Goal: Task Accomplishment & Management: Manage account settings

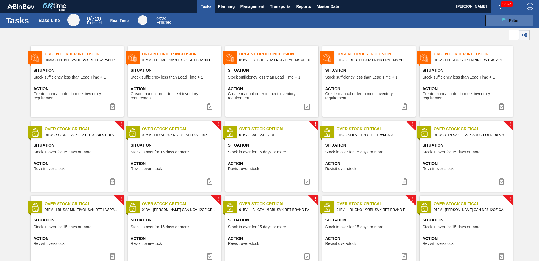
click at [504, 21] on icon at bounding box center [504, 20] width 4 height 5
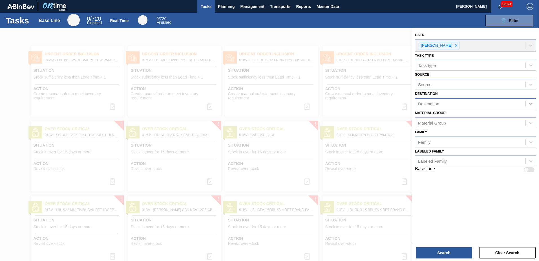
click at [531, 103] on icon at bounding box center [531, 104] width 6 height 6
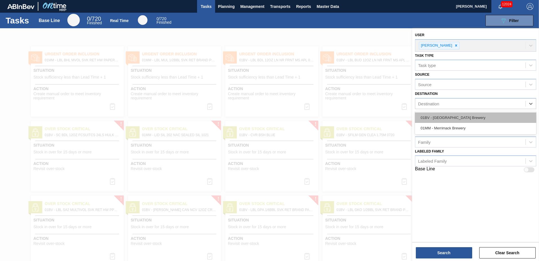
click at [458, 116] on div "01BV - [GEOGRAPHIC_DATA] Brewery" at bounding box center [475, 117] width 121 height 10
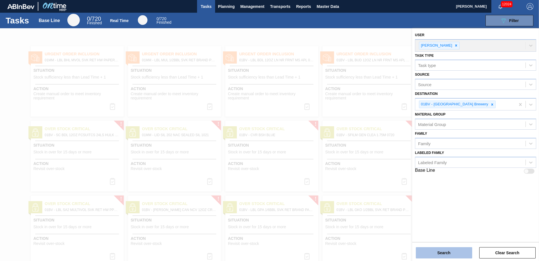
click at [440, 251] on button "Search" at bounding box center [444, 252] width 56 height 11
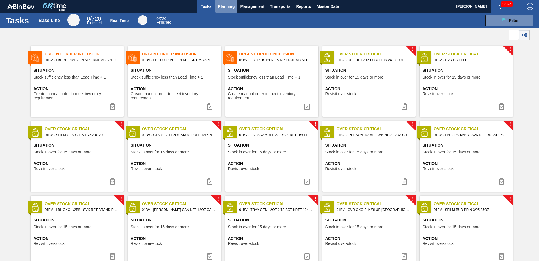
click at [224, 10] on span "Planning" at bounding box center [226, 6] width 17 height 7
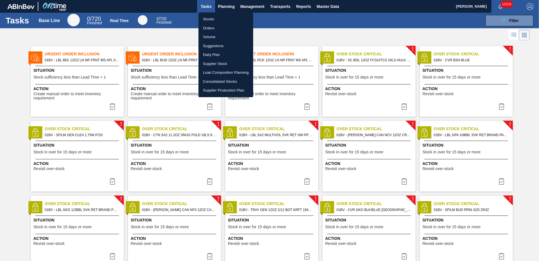
click at [218, 46] on li "Suggestions" at bounding box center [226, 45] width 55 height 9
checkbox input "true"
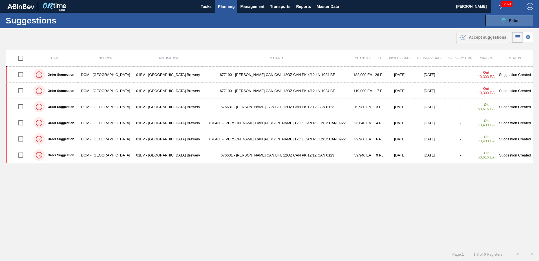
click at [510, 22] on span "Filter" at bounding box center [514, 20] width 10 height 5
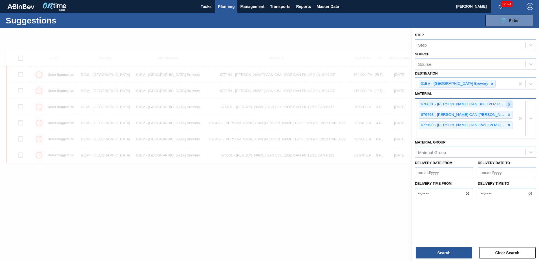
click at [508, 104] on icon at bounding box center [509, 104] width 4 height 4
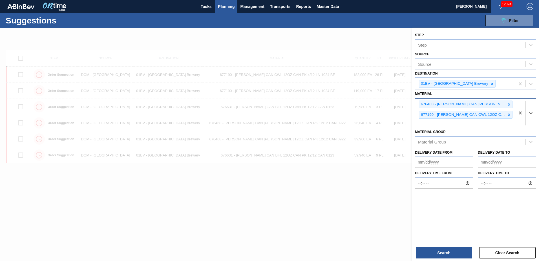
click at [508, 104] on icon at bounding box center [509, 104] width 4 height 4
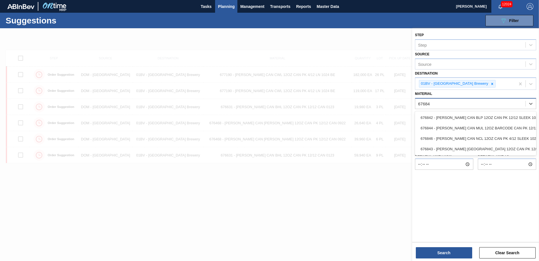
type input "676844"
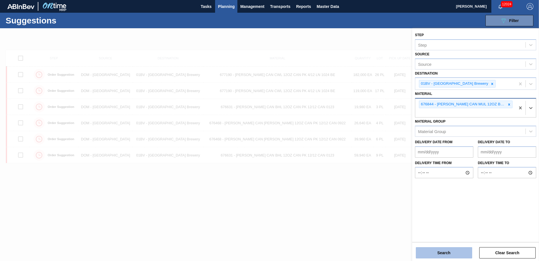
click at [436, 255] on button "Search" at bounding box center [444, 252] width 56 height 11
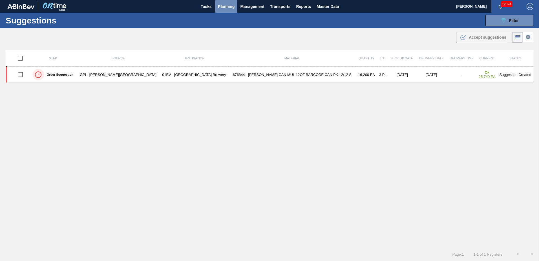
click at [225, 5] on span "Planning" at bounding box center [226, 6] width 17 height 7
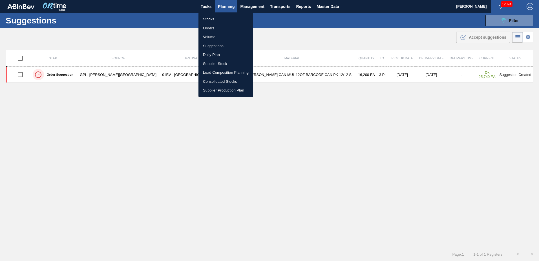
click at [107, 127] on div at bounding box center [269, 130] width 539 height 261
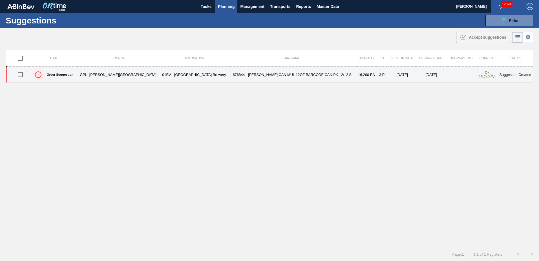
click at [23, 74] on input "checkbox" at bounding box center [20, 75] width 12 height 12
checkbox input "true"
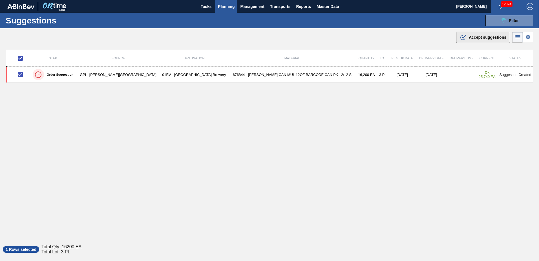
click at [469, 35] on span "Accept suggestions" at bounding box center [488, 37] width 38 height 5
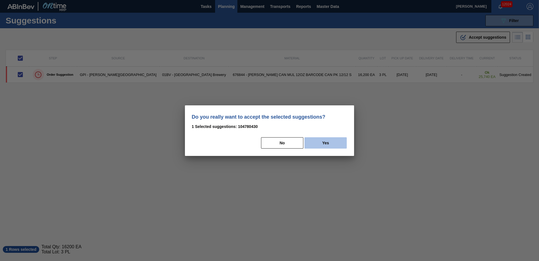
click at [329, 141] on button "Yes" at bounding box center [326, 142] width 42 height 11
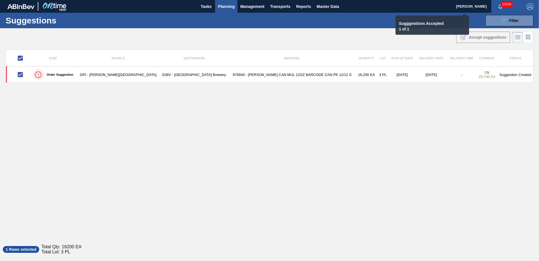
checkbox input "false"
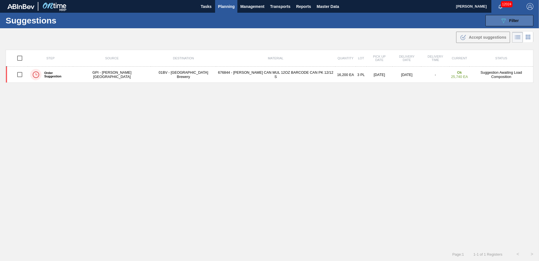
drag, startPoint x: 508, startPoint y: 20, endPoint x: 506, endPoint y: 25, distance: 5.6
click at [508, 20] on div "089F7B8B-B2A5-4AFE-B5C0-19BA573D28AC Filter" at bounding box center [509, 20] width 19 height 7
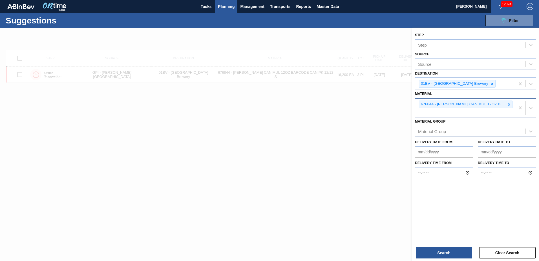
click at [431, 112] on div "676844 - [PERSON_NAME] CAN MUL 12OZ BARCODE CAN PK 12/12 S" at bounding box center [465, 107] width 100 height 19
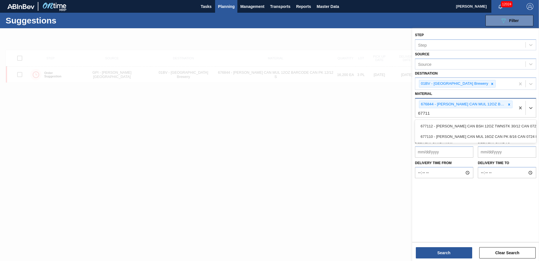
type input "677110"
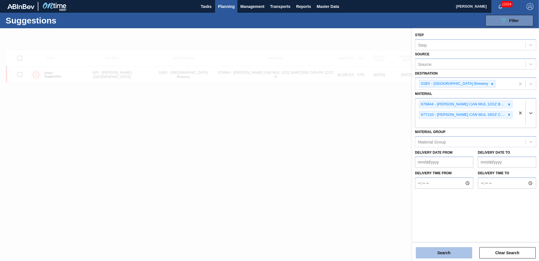
click at [440, 253] on button "Search" at bounding box center [444, 252] width 56 height 11
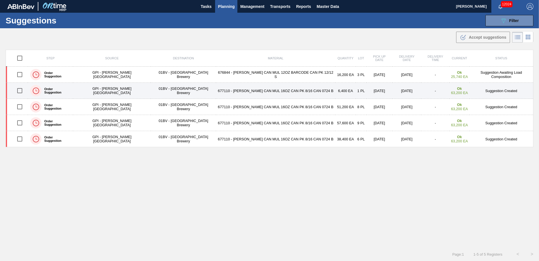
drag, startPoint x: 21, startPoint y: 91, endPoint x: 25, endPoint y: 90, distance: 4.2
click at [21, 91] on input "checkbox" at bounding box center [20, 91] width 12 height 12
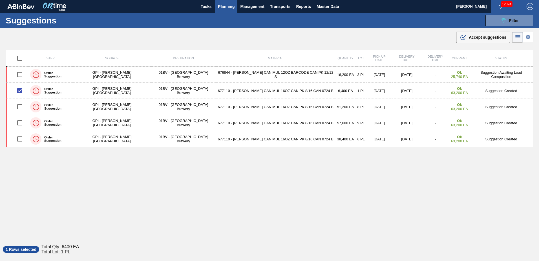
drag, startPoint x: 478, startPoint y: 36, endPoint x: 480, endPoint y: 41, distance: 4.8
click at [478, 36] on span "Accept suggestions" at bounding box center [488, 37] width 38 height 5
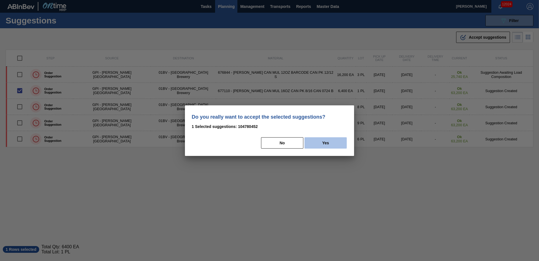
click at [327, 142] on button "Yes" at bounding box center [326, 142] width 42 height 11
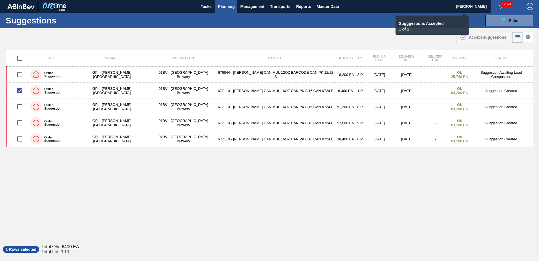
checkbox input "false"
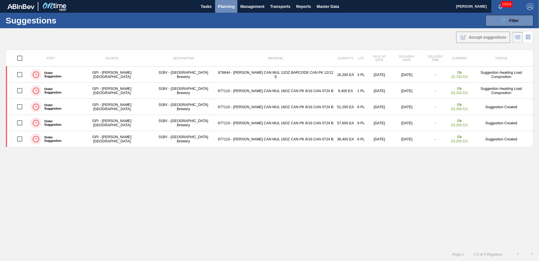
click at [222, 6] on span "Planning" at bounding box center [226, 6] width 17 height 7
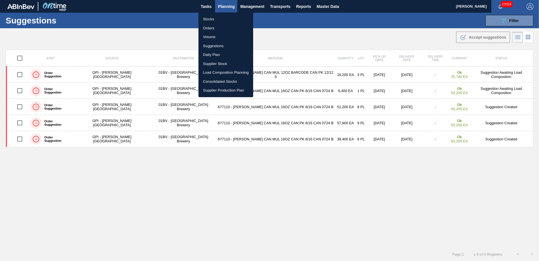
click at [218, 70] on li "Load Composition Planning" at bounding box center [226, 72] width 55 height 9
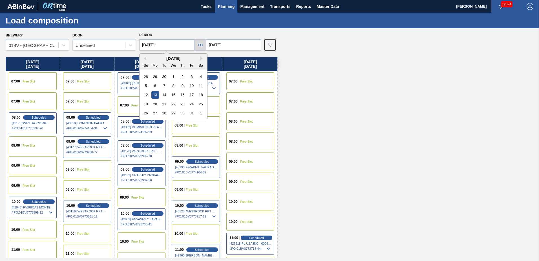
click at [171, 43] on input "[DATE]" at bounding box center [166, 44] width 55 height 11
click at [154, 87] on div "6" at bounding box center [155, 86] width 8 height 8
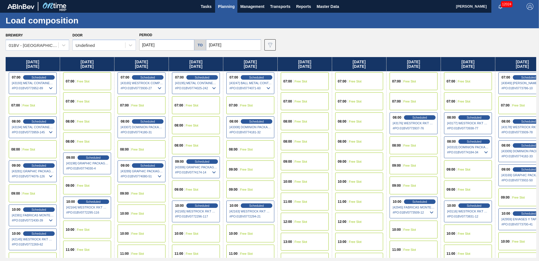
click at [166, 44] on input "[DATE]" at bounding box center [166, 44] width 55 height 11
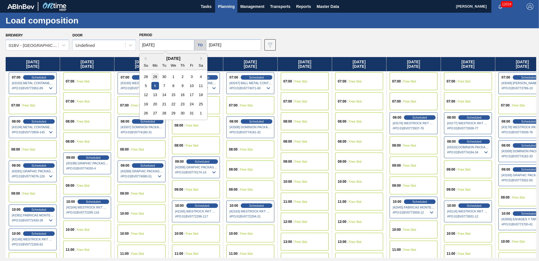
click at [154, 76] on div "29" at bounding box center [155, 77] width 8 height 8
type input "[DATE]"
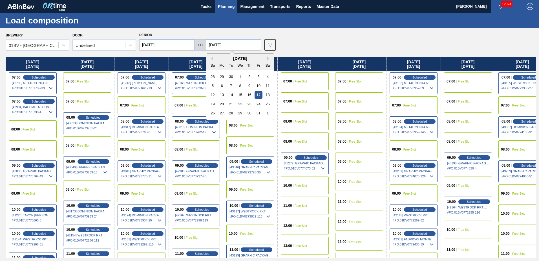
click at [231, 43] on input "[DATE]" at bounding box center [233, 44] width 55 height 11
click at [258, 78] on div "3" at bounding box center [259, 77] width 8 height 8
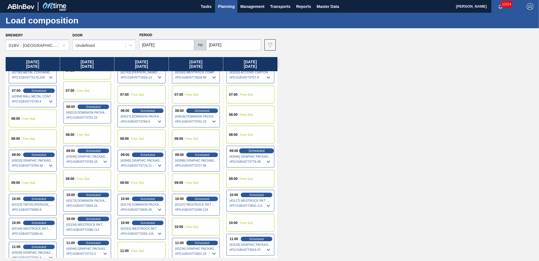
scroll to position [1, 0]
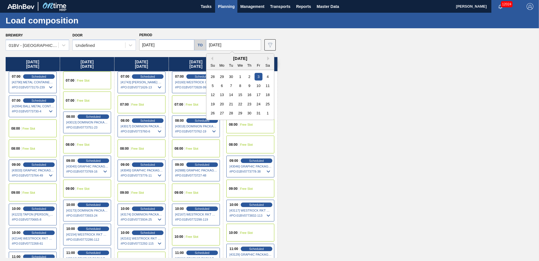
click at [233, 41] on input "[DATE]" at bounding box center [233, 44] width 55 height 11
click at [268, 77] on div "4" at bounding box center [268, 77] width 8 height 8
type input "[DATE]"
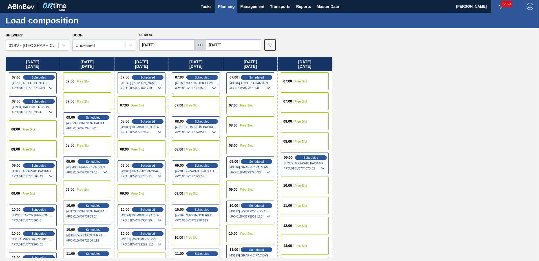
click at [298, 204] on span "Free Slot" at bounding box center [301, 205] width 13 height 3
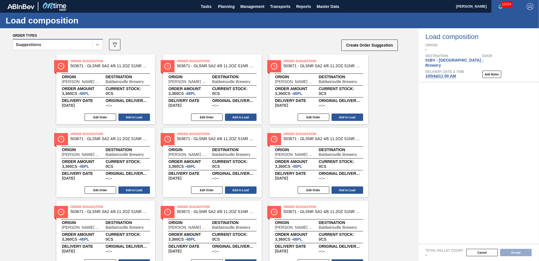
click at [98, 44] on icon at bounding box center [98, 45] width 6 height 6
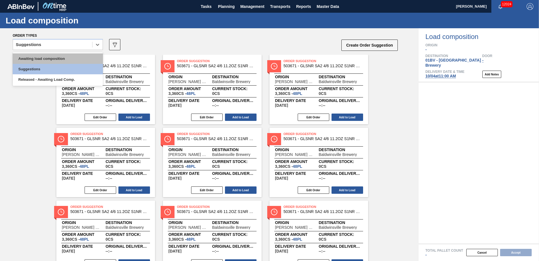
click at [66, 57] on div "Awaiting load composition" at bounding box center [58, 58] width 90 height 10
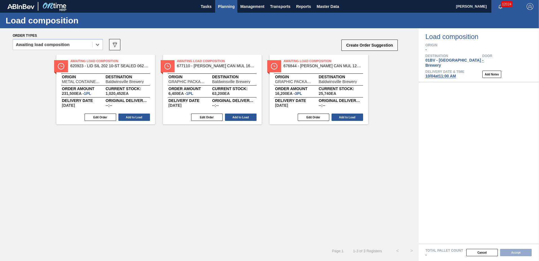
click at [223, 8] on span "Planning" at bounding box center [226, 6] width 17 height 7
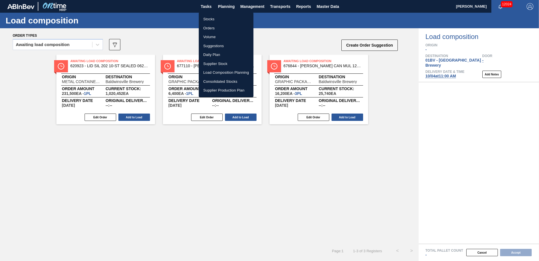
click at [222, 73] on li "Load Composition Planning" at bounding box center [226, 72] width 55 height 9
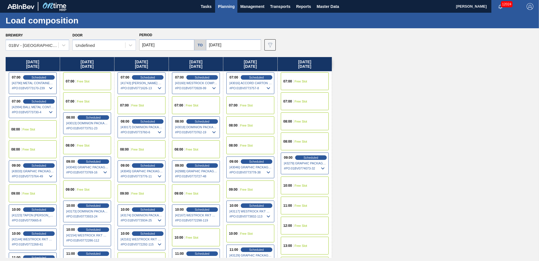
click at [243, 45] on input "[DATE]" at bounding box center [233, 44] width 55 height 11
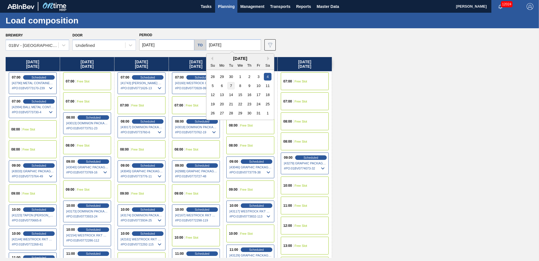
click at [229, 85] on div "7" at bounding box center [231, 86] width 8 height 8
type input "[DATE]"
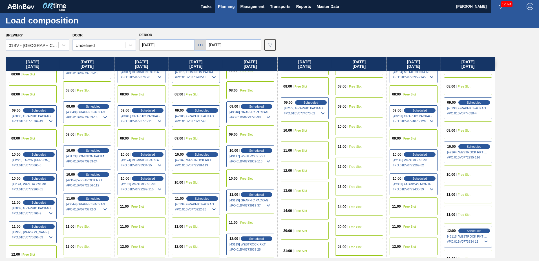
scroll to position [56, 0]
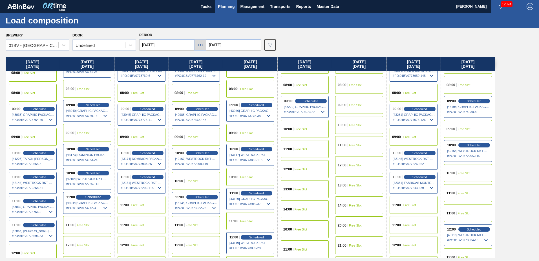
click at [91, 197] on span "Scheduled" at bounding box center [93, 197] width 16 height 4
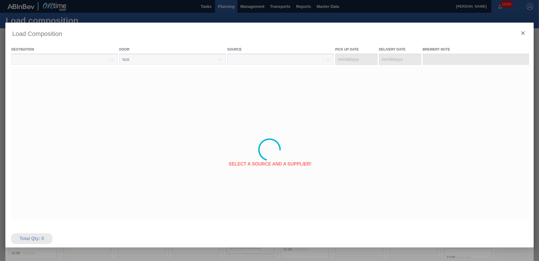
type Date "[DATE]"
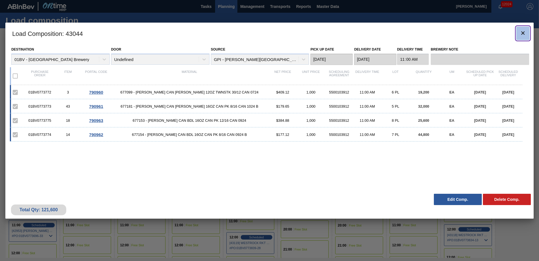
click at [523, 32] on icon "botão de ícone" at bounding box center [522, 32] width 3 height 3
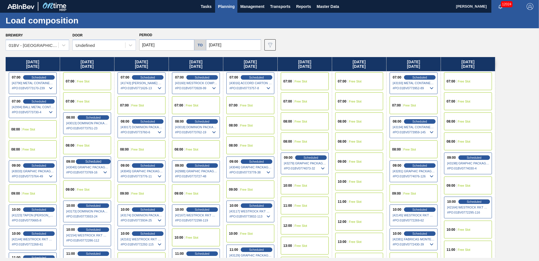
click at [96, 162] on span "Scheduled" at bounding box center [93, 161] width 16 height 4
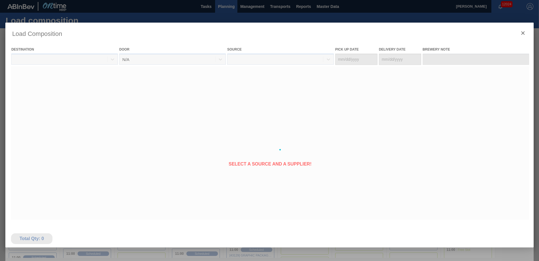
type Date "[DATE]"
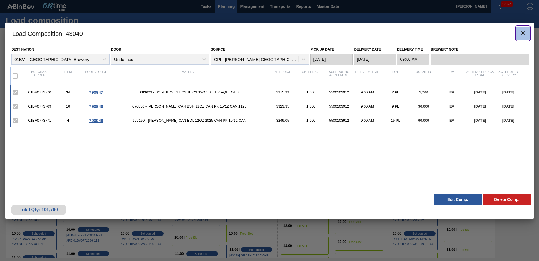
click at [525, 31] on icon "botão de ícone" at bounding box center [523, 33] width 7 height 7
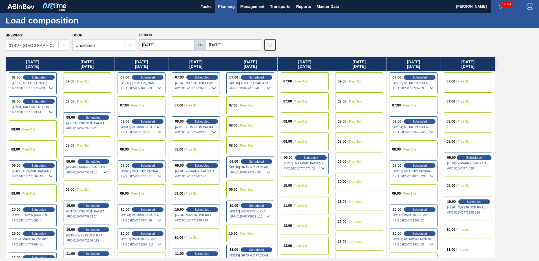
click at [470, 157] on span "Scheduled" at bounding box center [474, 157] width 16 height 4
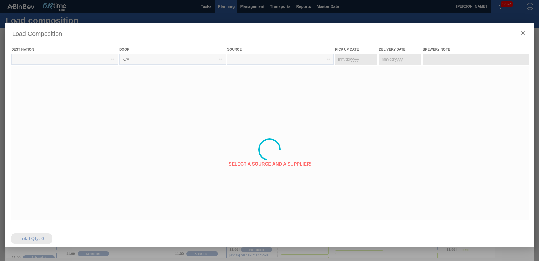
type Date "[DATE]"
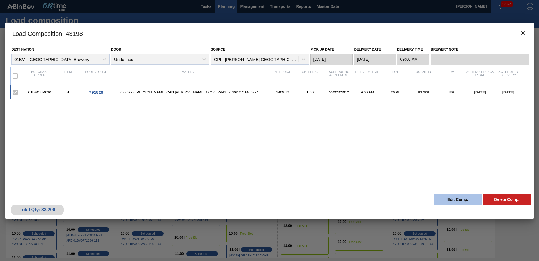
click at [459, 199] on button "Edit Comp." at bounding box center [458, 198] width 48 height 11
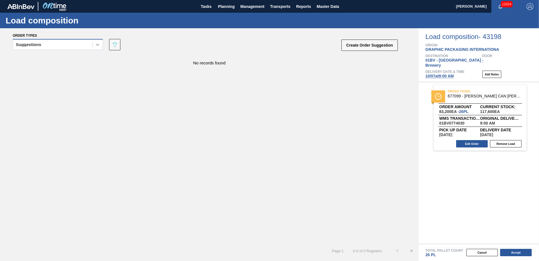
click at [98, 45] on icon at bounding box center [98, 45] width 6 height 6
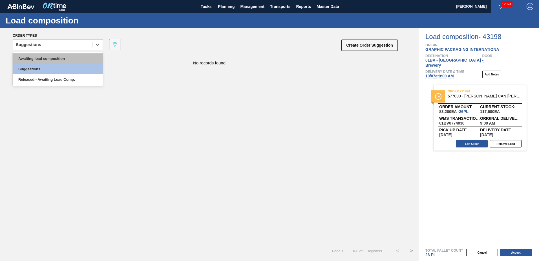
click at [49, 59] on div "Awaiting load composition" at bounding box center [58, 58] width 90 height 10
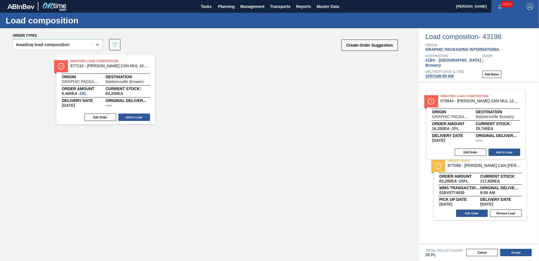
drag, startPoint x: 203, startPoint y: 62, endPoint x: 485, endPoint y: 100, distance: 284.8
click at [493, 101] on div "Order types option Awaiting load composition, selected. Select is focused ,type…" at bounding box center [269, 144] width 539 height 232
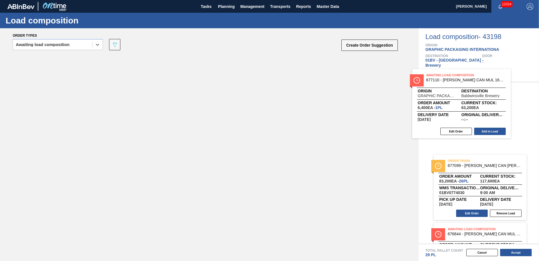
drag, startPoint x: 101, startPoint y: 63, endPoint x: 497, endPoint y: 78, distance: 396.2
click at [497, 78] on div "Order types option Awaiting load composition, selected. Select is focused ,type…" at bounding box center [269, 144] width 539 height 232
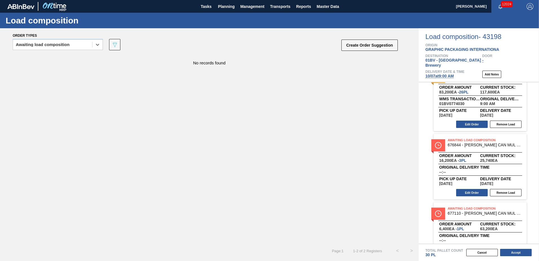
scroll to position [13, 0]
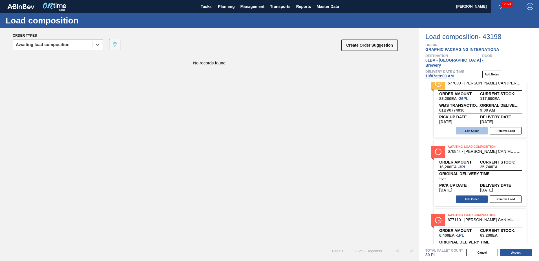
click at [466, 127] on button "Edit Order" at bounding box center [472, 130] width 32 height 7
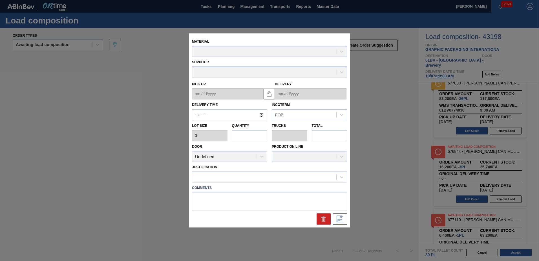
type input "09:00:00"
type input "3,200"
type input "26"
type input "1"
type input "83,200"
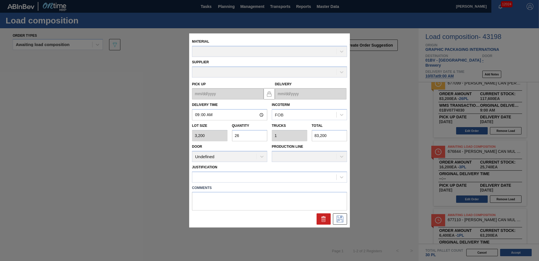
type up "[DATE]"
type input "[DATE]"
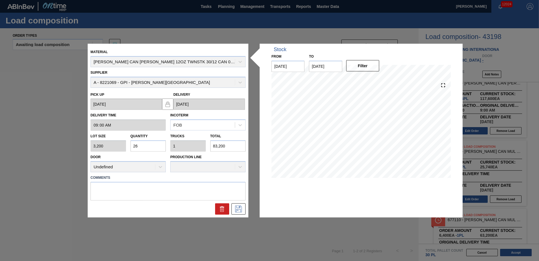
click at [106, 142] on div "Lot size 3,200 Quantity 26 Trucks 1 Total 83,200" at bounding box center [168, 141] width 160 height 21
type input "2"
type input "0.077"
type input "6,400"
type input "22"
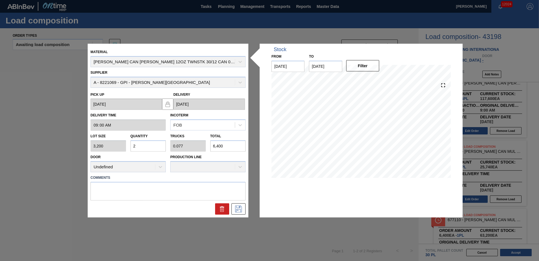
type input "0.846"
type input "70,400"
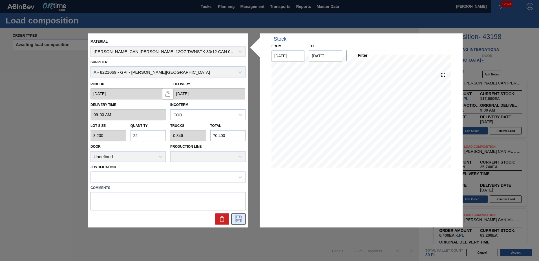
type input "22"
click at [237, 218] on icon at bounding box center [238, 218] width 7 height 7
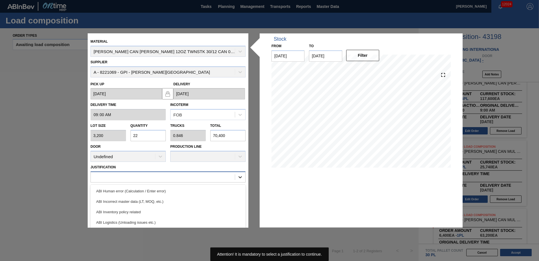
click at [240, 176] on icon at bounding box center [240, 177] width 6 height 6
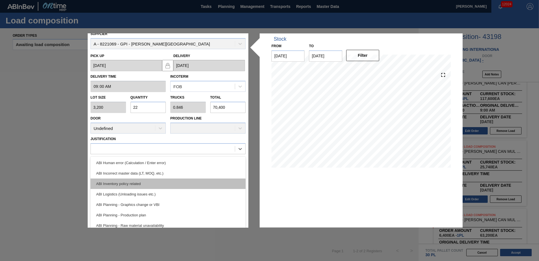
scroll to position [28, 0]
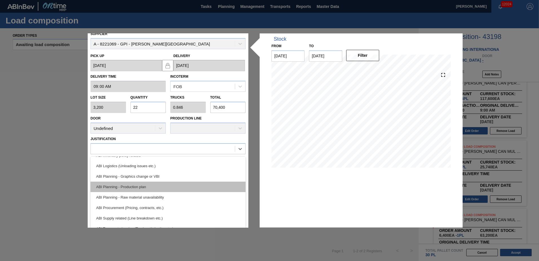
click at [148, 187] on div "ABI Planning - Production plan" at bounding box center [168, 186] width 155 height 10
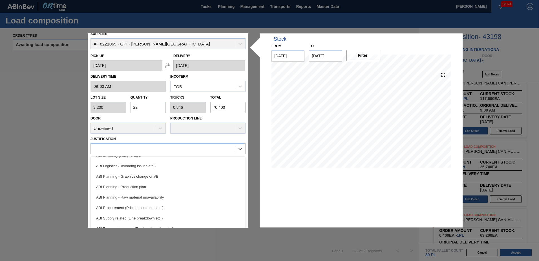
scroll to position [0, 0]
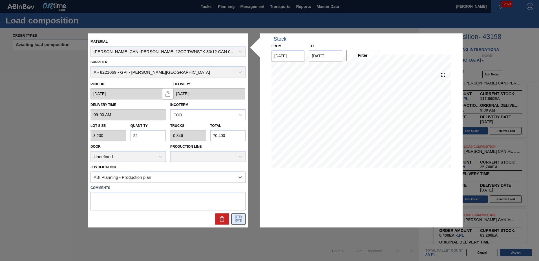
click at [241, 221] on icon at bounding box center [238, 218] width 9 height 7
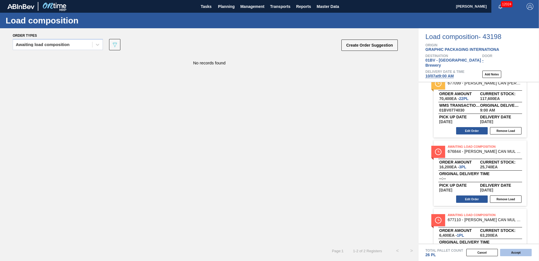
click at [520, 252] on button "Accept" at bounding box center [516, 251] width 32 height 7
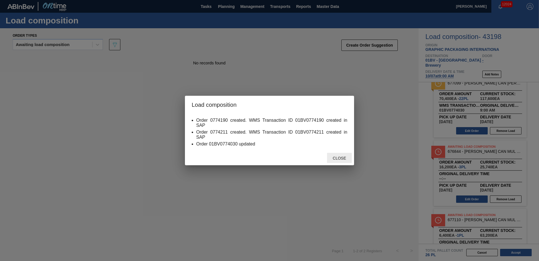
click at [338, 157] on span "Close" at bounding box center [339, 158] width 22 height 5
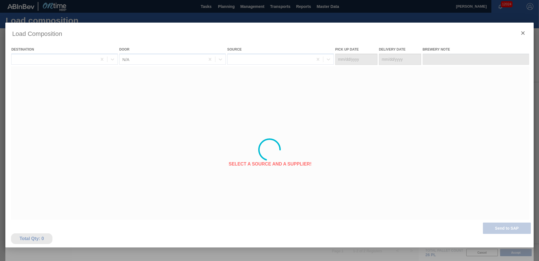
type Date "[DATE]"
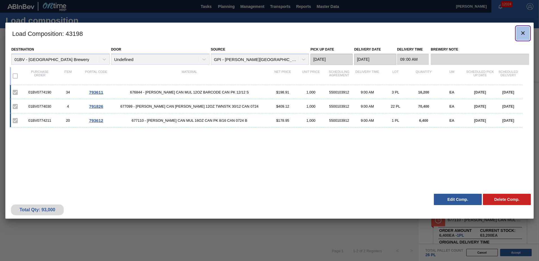
click at [524, 31] on icon "botão de ícone" at bounding box center [523, 33] width 7 height 7
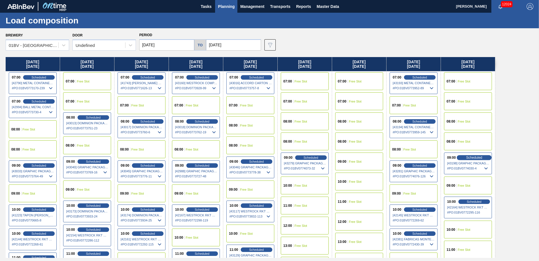
click at [471, 157] on span "Scheduled" at bounding box center [474, 157] width 16 height 4
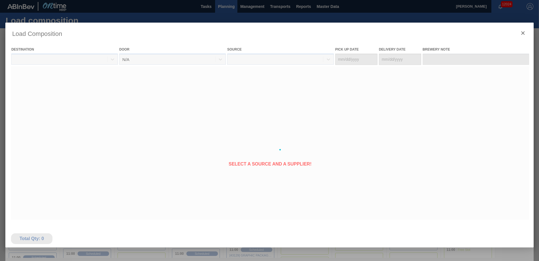
type Date "[DATE]"
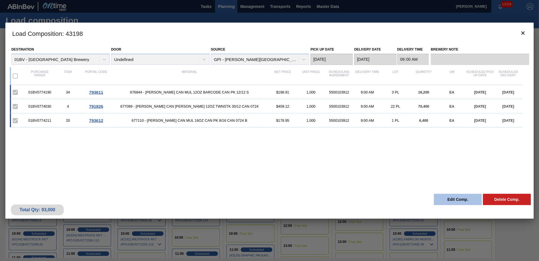
click at [461, 198] on button "Edit Comp." at bounding box center [458, 198] width 48 height 11
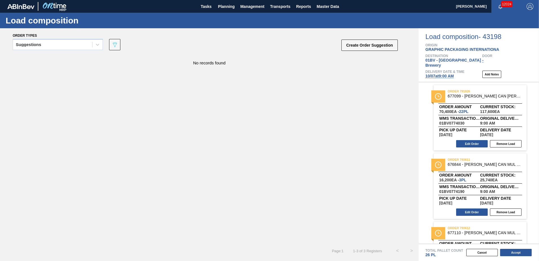
click at [441, 74] on span "[DATE] 9:00 AM" at bounding box center [440, 76] width 28 height 5
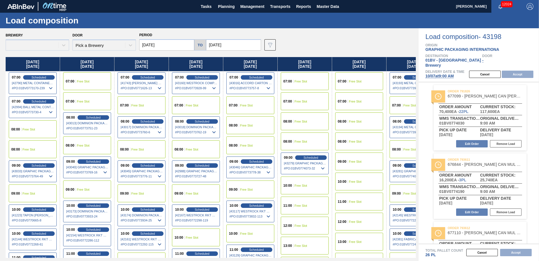
type input "[DATE]"
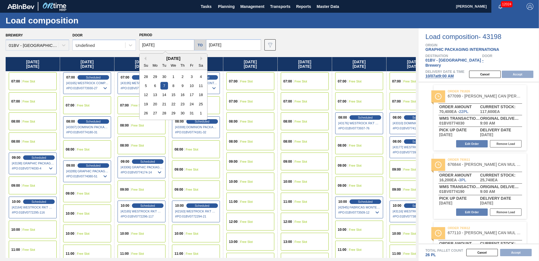
click at [179, 43] on input "[DATE]" at bounding box center [166, 44] width 55 height 11
click at [199, 75] on div "4" at bounding box center [201, 77] width 8 height 8
type input "[DATE]"
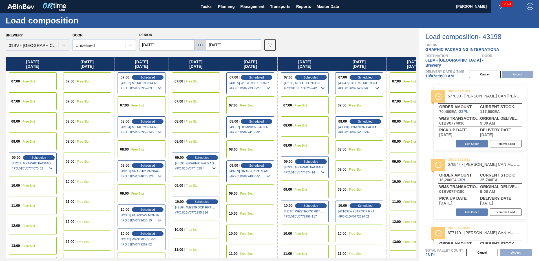
click at [24, 204] on span "Free Slot" at bounding box center [29, 205] width 13 height 3
click at [510, 70] on button "Accept" at bounding box center [518, 73] width 32 height 7
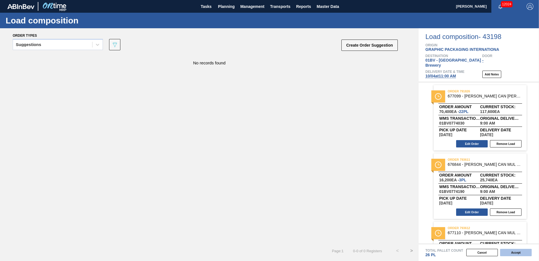
click at [514, 252] on button "Accept" at bounding box center [516, 251] width 32 height 7
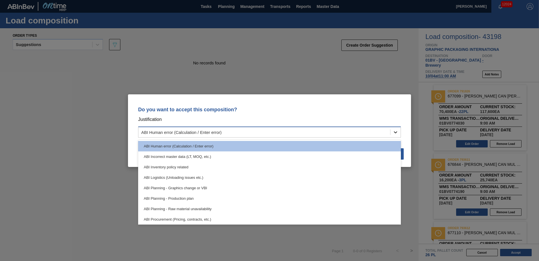
click at [395, 131] on icon at bounding box center [395, 132] width 3 height 2
click at [184, 198] on div "ABI Planning - Production plan" at bounding box center [269, 198] width 263 height 10
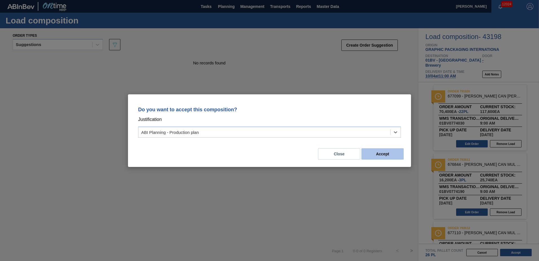
click at [386, 154] on button "Accept" at bounding box center [383, 153] width 42 height 11
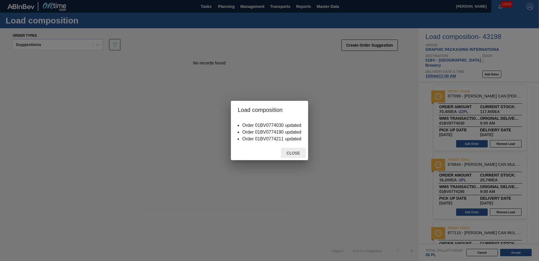
click at [296, 152] on span "Close" at bounding box center [293, 153] width 22 height 5
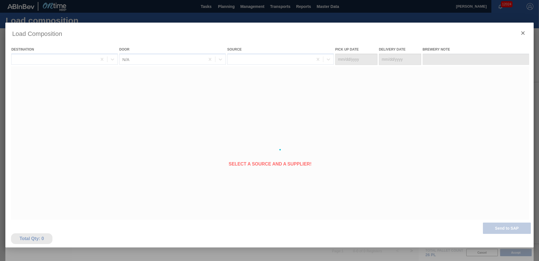
type Date "[DATE]"
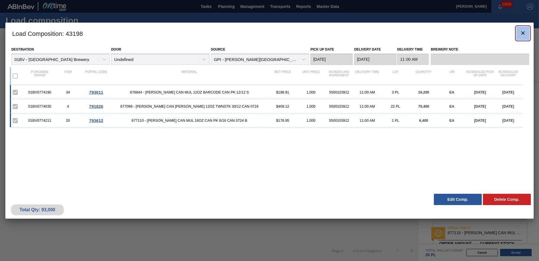
click at [521, 35] on icon "botão de ícone" at bounding box center [523, 33] width 7 height 7
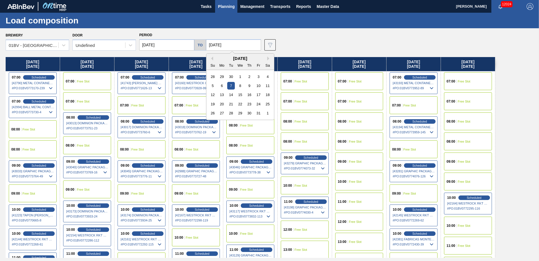
click at [233, 44] on input "[DATE]" at bounding box center [233, 44] width 55 height 11
click at [257, 76] on div "3" at bounding box center [259, 77] width 8 height 8
type input "[DATE]"
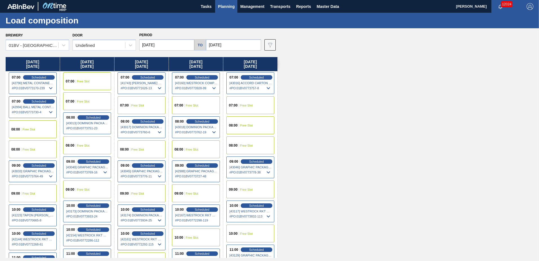
click at [222, 7] on span "Planning" at bounding box center [226, 6] width 17 height 7
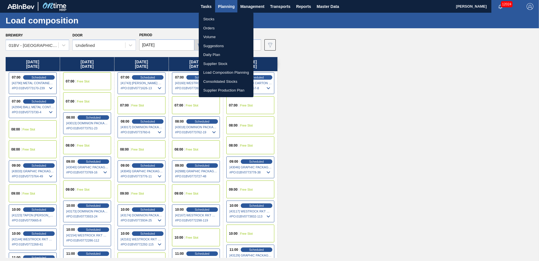
click at [215, 45] on li "Suggestions" at bounding box center [226, 45] width 55 height 9
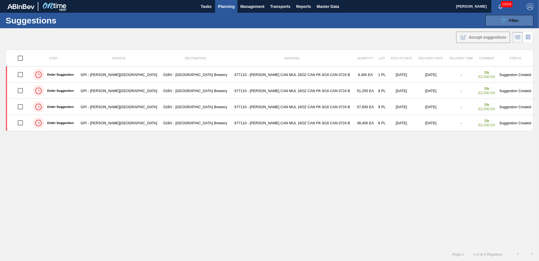
click at [510, 20] on span "Filter" at bounding box center [514, 20] width 10 height 5
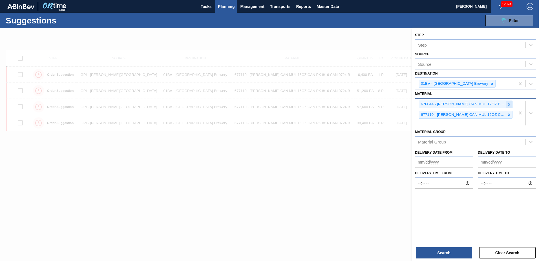
click at [510, 105] on icon at bounding box center [509, 104] width 2 height 2
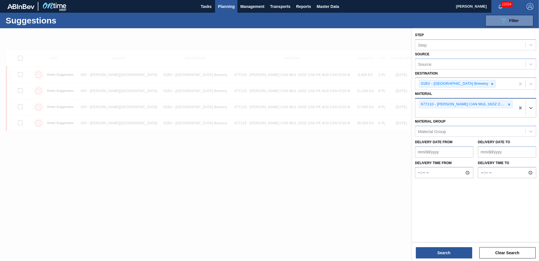
click at [510, 105] on icon at bounding box center [509, 104] width 2 height 2
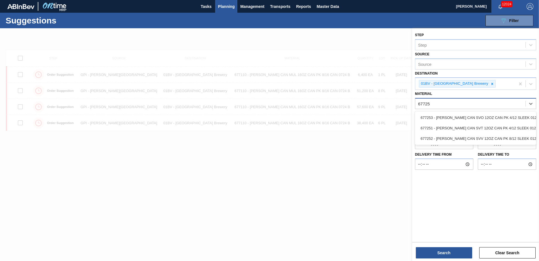
type input "677251"
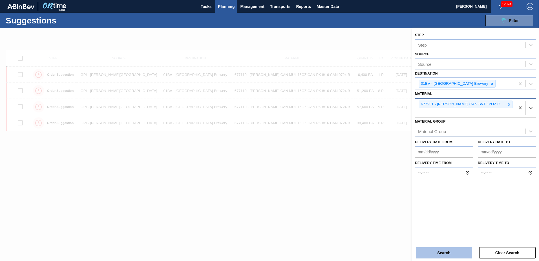
click at [430, 254] on button "Search" at bounding box center [444, 252] width 56 height 11
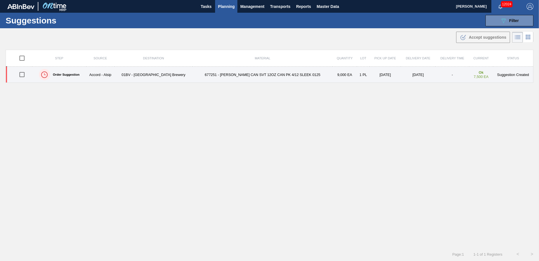
click at [224, 74] on td "677251 - [PERSON_NAME] CAN SVT 12OZ CAN PK 4/12 SLEEK 0125" at bounding box center [263, 75] width 140 height 16
click at [24, 74] on input "checkbox" at bounding box center [22, 75] width 12 height 12
checkbox input "true"
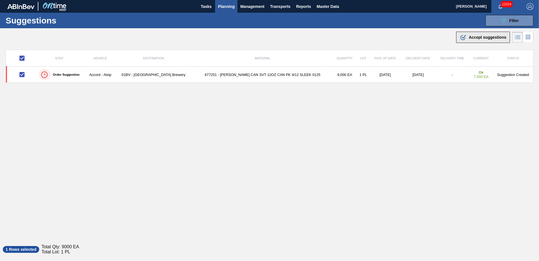
click at [475, 37] on span "Accept suggestions" at bounding box center [488, 37] width 38 height 5
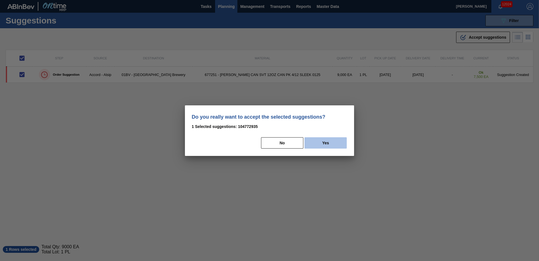
click at [333, 140] on button "Yes" at bounding box center [326, 142] width 42 height 11
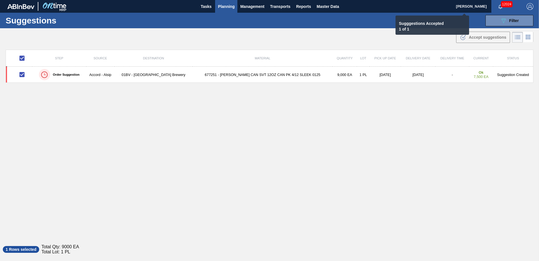
checkbox input "false"
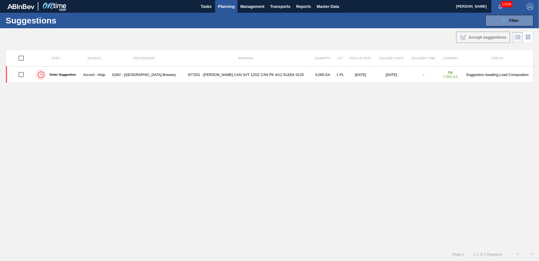
click at [225, 7] on span "Planning" at bounding box center [226, 6] width 17 height 7
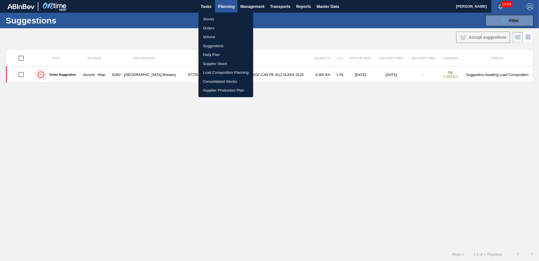
click at [222, 71] on li "Load Composition Planning" at bounding box center [226, 72] width 55 height 9
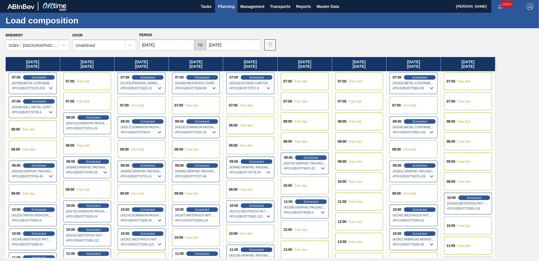
click at [232, 43] on input "[DATE]" at bounding box center [233, 44] width 55 height 11
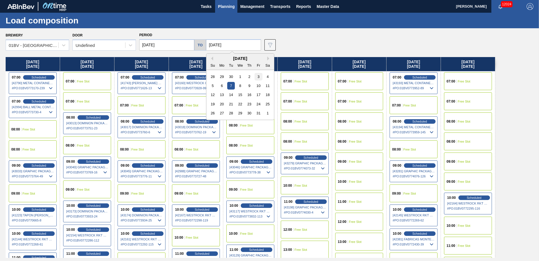
click at [257, 77] on div "3" at bounding box center [259, 77] width 8 height 8
type input "[DATE]"
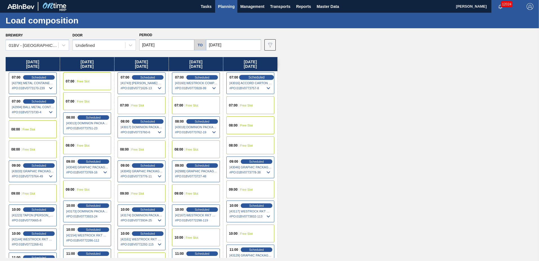
click at [254, 76] on span "Scheduled" at bounding box center [256, 77] width 16 height 4
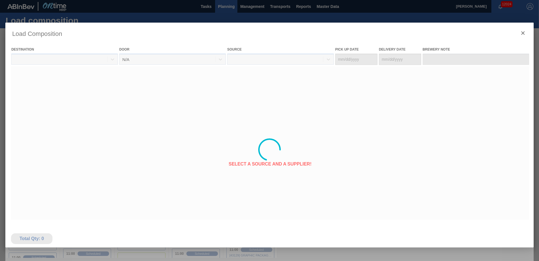
type Date "[DATE]"
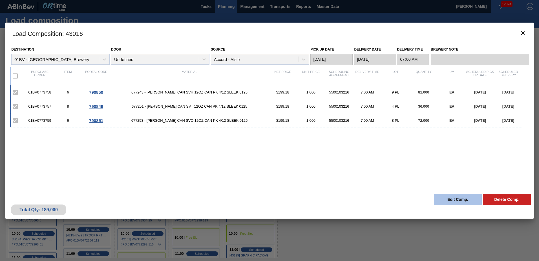
click at [454, 199] on button "Edit Comp." at bounding box center [458, 198] width 48 height 11
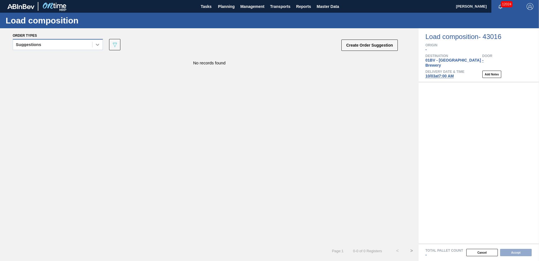
click at [96, 43] on icon at bounding box center [98, 45] width 6 height 6
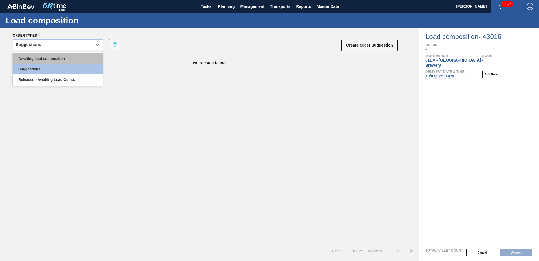
click at [80, 61] on div "Awaiting load composition" at bounding box center [58, 58] width 90 height 10
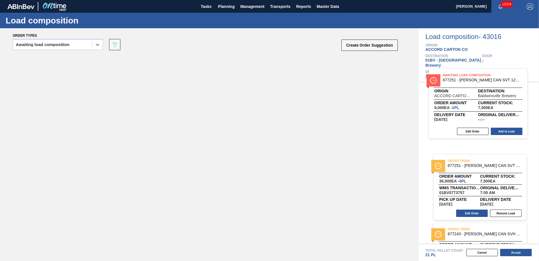
drag, startPoint x: 98, startPoint y: 60, endPoint x: 485, endPoint y: 81, distance: 387.2
click at [485, 81] on div "Order types option Awaiting load composition, selected. Select is focused ,type…" at bounding box center [269, 144] width 539 height 232
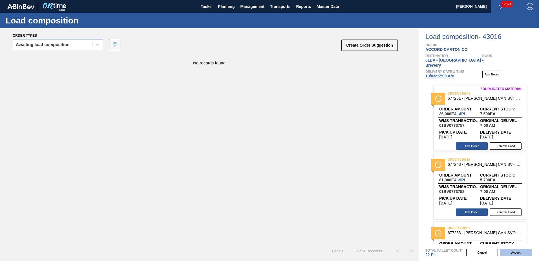
click at [512, 253] on button "Accept" at bounding box center [516, 251] width 32 height 7
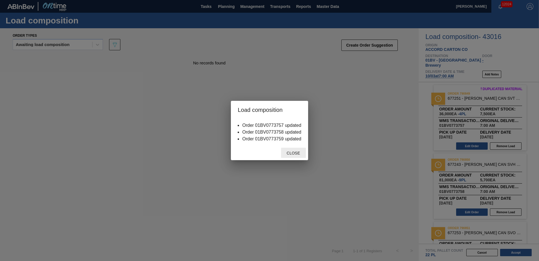
click at [292, 157] on div "Close" at bounding box center [293, 152] width 25 height 10
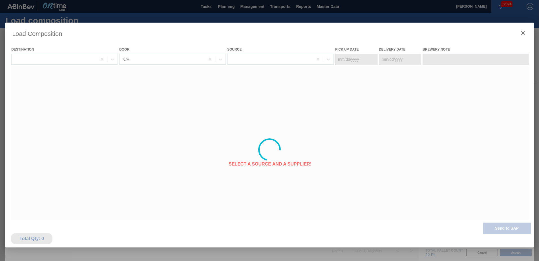
type Date "[DATE]"
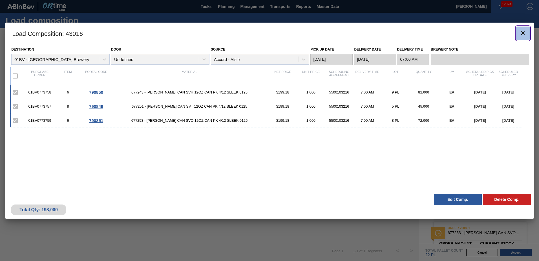
click at [523, 32] on icon "botão de ícone" at bounding box center [522, 32] width 3 height 3
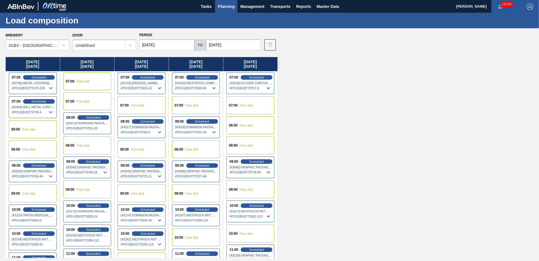
click at [225, 7] on span "Planning" at bounding box center [226, 6] width 17 height 7
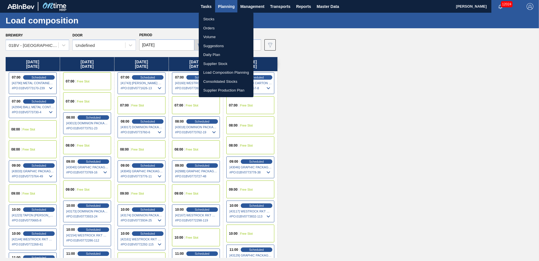
drag, startPoint x: 215, startPoint y: 45, endPoint x: 218, endPoint y: 46, distance: 3.5
click at [215, 45] on li "Suggestions" at bounding box center [226, 45] width 55 height 9
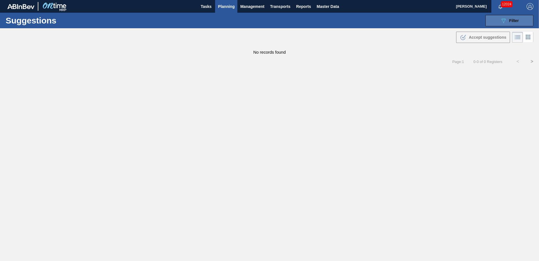
click at [506, 22] on icon "089F7B8B-B2A5-4AFE-B5C0-19BA573D28AC" at bounding box center [503, 20] width 7 height 7
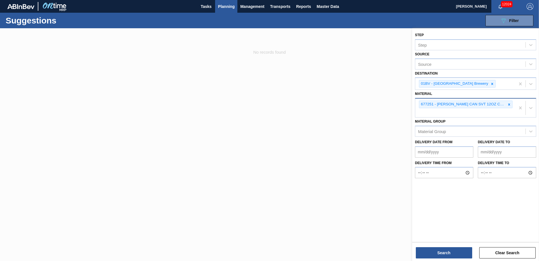
click at [509, 105] on icon at bounding box center [509, 104] width 4 height 4
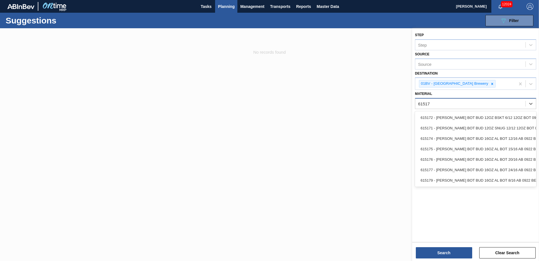
type input "615171"
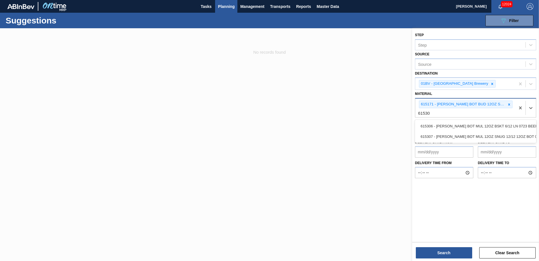
type input "615307"
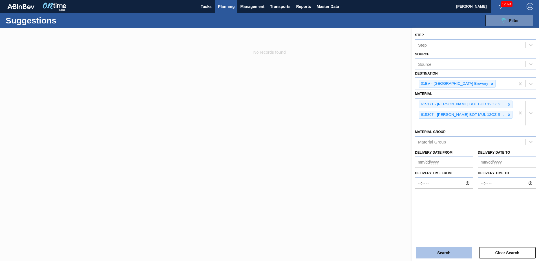
click at [433, 253] on button "Search" at bounding box center [444, 252] width 56 height 11
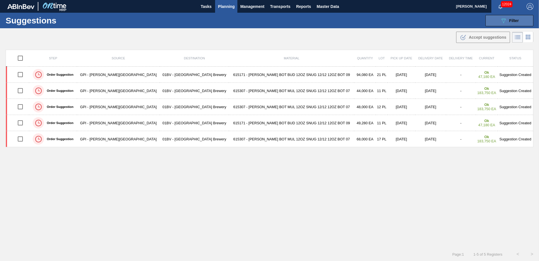
click at [512, 19] on span "Filter" at bounding box center [514, 20] width 10 height 5
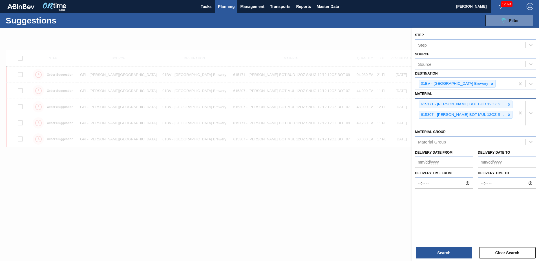
click at [440, 124] on div "615171 - [PERSON_NAME] BOT BUD 12OZ SNUG 12/12 12OZ BOT 09 615307 - [PERSON_NAM…" at bounding box center [465, 112] width 100 height 29
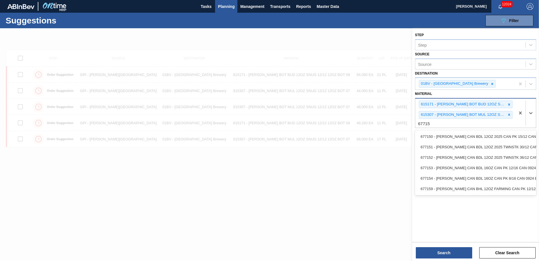
type input "677153"
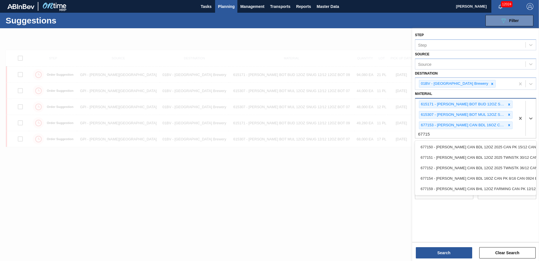
type input "677154"
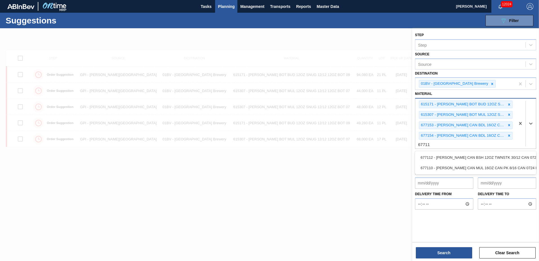
type input "677110"
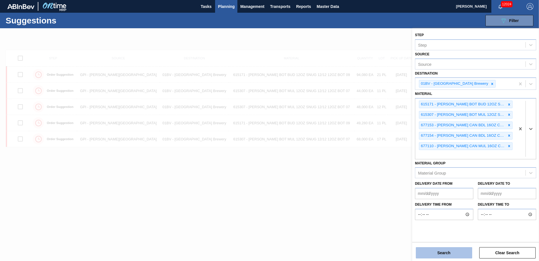
click at [439, 249] on button "Search" at bounding box center [444, 252] width 56 height 11
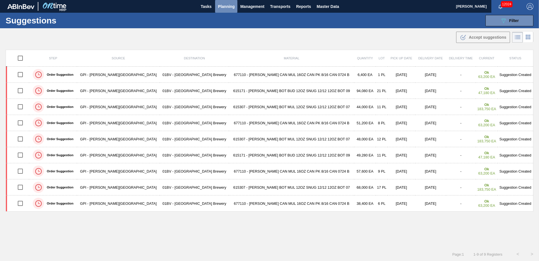
click at [223, 5] on span "Planning" at bounding box center [226, 6] width 17 height 7
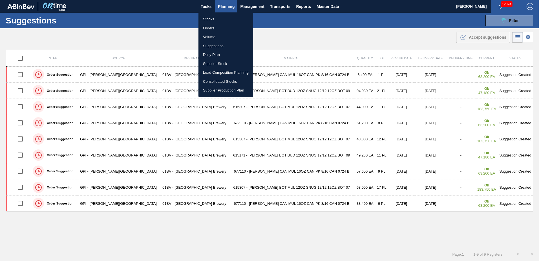
click at [208, 19] on li "Stocks" at bounding box center [226, 19] width 55 height 9
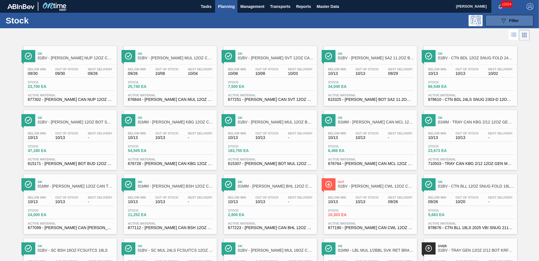
click at [500, 19] on icon "089F7B8B-B2A5-4AFE-B5C0-19BA573D28AC" at bounding box center [503, 20] width 7 height 7
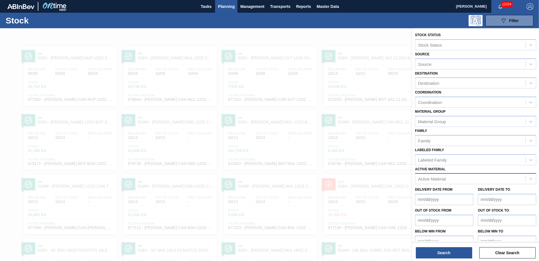
click at [432, 177] on div "Active Material" at bounding box center [432, 178] width 28 height 5
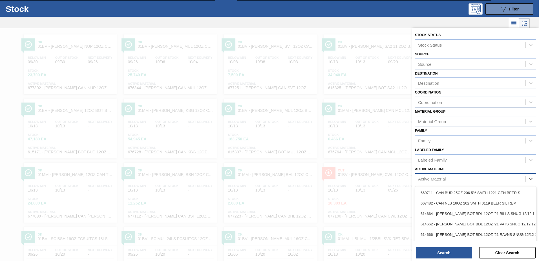
scroll to position [12, 0]
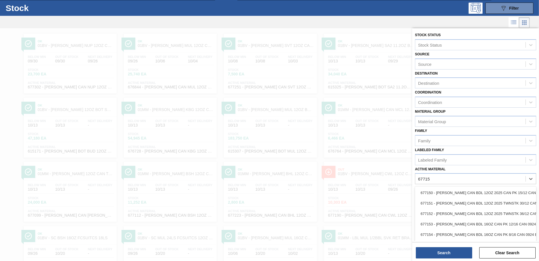
type Material "677153"
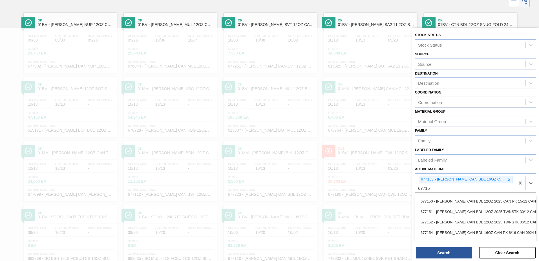
type Material "677154"
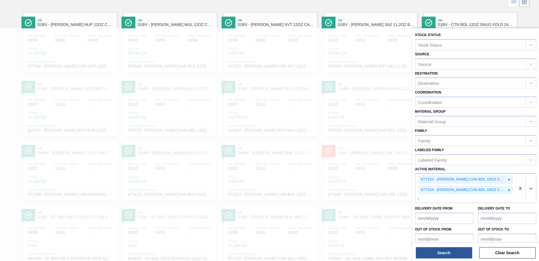
scroll to position [65, 0]
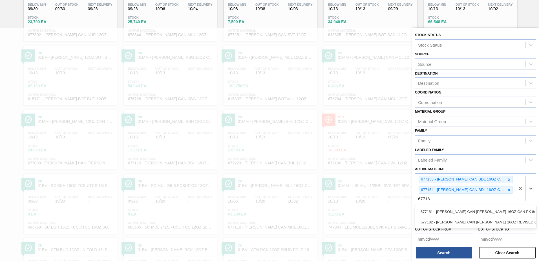
type Material "677181"
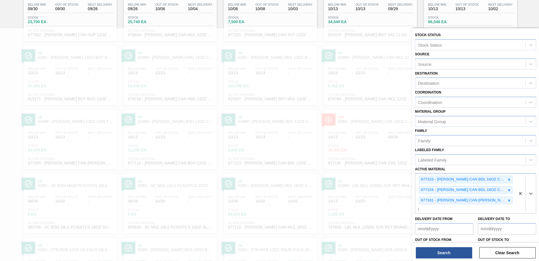
scroll to position [106, 0]
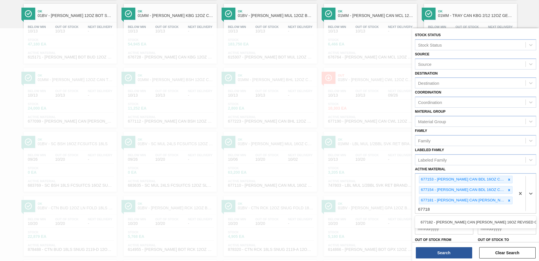
type Material "677182"
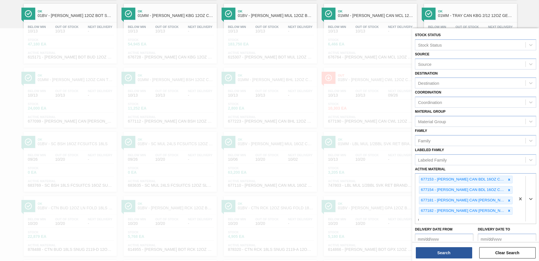
scroll to position [158, 0]
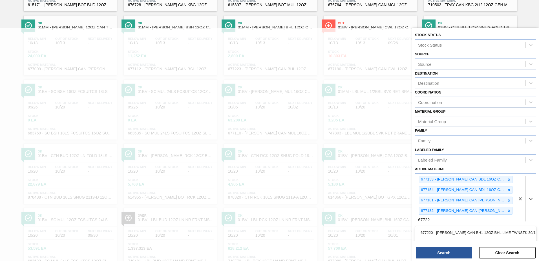
type Material "677228"
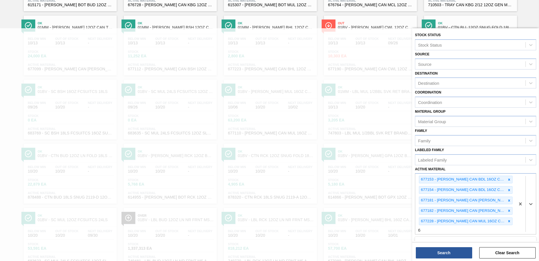
scroll to position [221, 0]
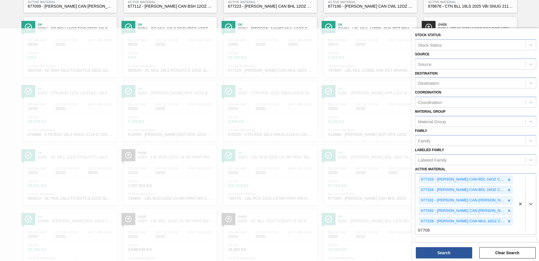
type Material "677089"
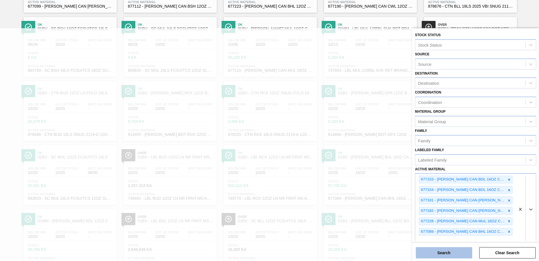
click at [449, 253] on button "Search" at bounding box center [444, 252] width 56 height 11
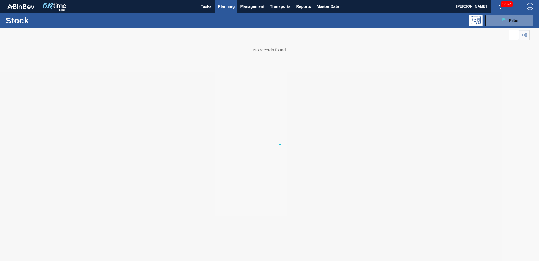
scroll to position [0, 0]
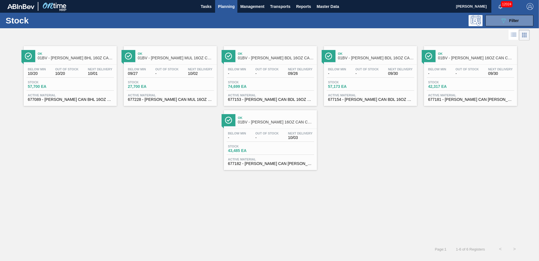
click at [63, 58] on span "01BV - [PERSON_NAME] BHL 160Z CAN 12/16 CAN PK" at bounding box center [76, 58] width 76 height 4
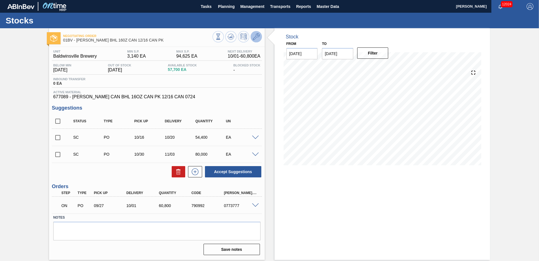
click at [257, 38] on icon at bounding box center [256, 36] width 7 height 7
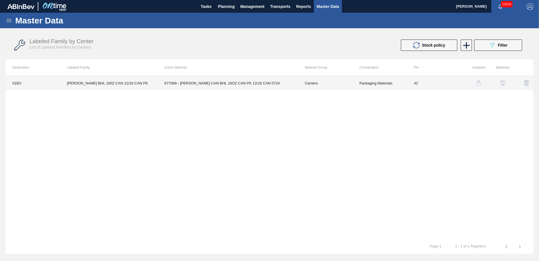
click at [202, 84] on td "677089 - [PERSON_NAME] CAN BHL 16OZ CAN PK 12/16 CAN 0724" at bounding box center [228, 83] width 140 height 14
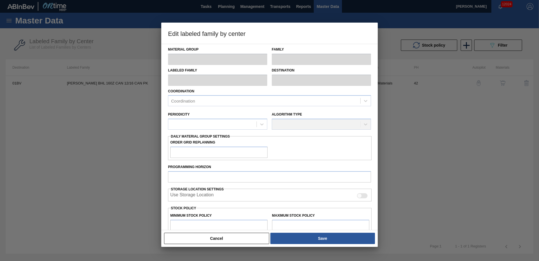
type input "Carriers"
type input "Can Carriers"
type input "[PERSON_NAME] BHL 160Z CAN 12/16 CAN PK"
type input "01BV - [GEOGRAPHIC_DATA] Brewery"
type input "42"
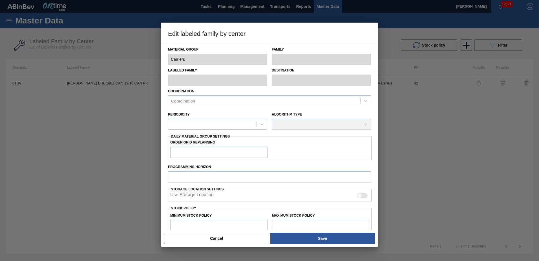
type input "3,140"
type input "94,625"
type input "11"
type input "13,203"
checkbox input "true"
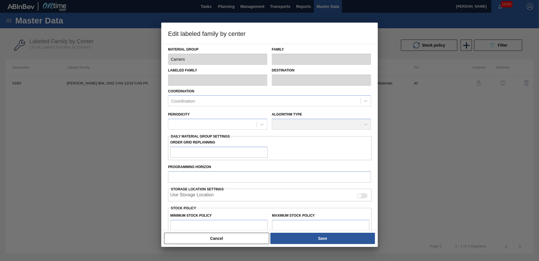
checkbox input "true"
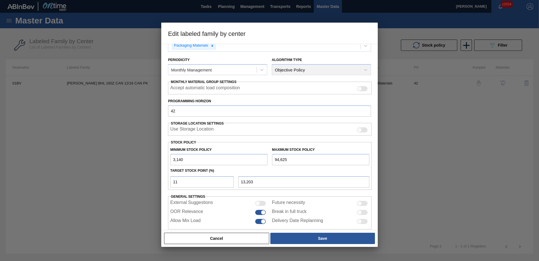
scroll to position [56, 0]
drag, startPoint x: 186, startPoint y: 109, endPoint x: 135, endPoint y: 103, distance: 51.6
click at [135, 103] on div "Edit labeled family by center Material Group Carriers Family Can Carriers Label…" at bounding box center [269, 130] width 539 height 261
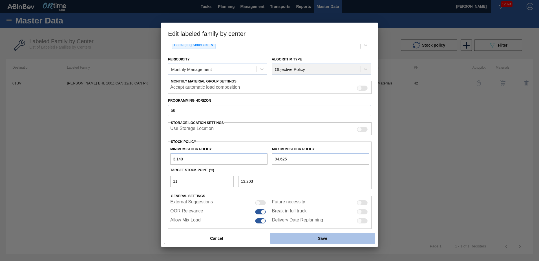
type input "56"
click at [324, 238] on button "Save" at bounding box center [322, 237] width 105 height 11
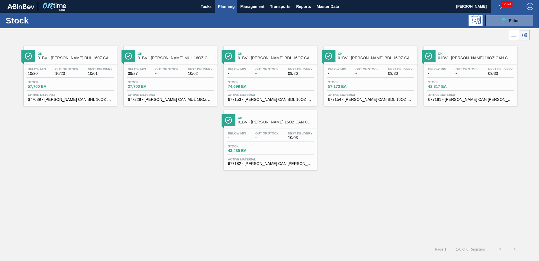
click at [167, 63] on div "Ok 01BV - [PERSON_NAME] MUL 16OZ CAN CAN PK 12/16 CAN Below Min 09/27 Out Of St…" at bounding box center [170, 76] width 93 height 60
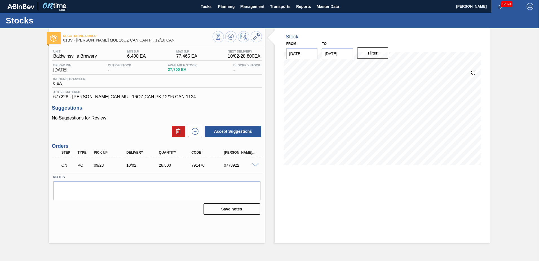
click at [256, 37] on icon at bounding box center [256, 36] width 7 height 7
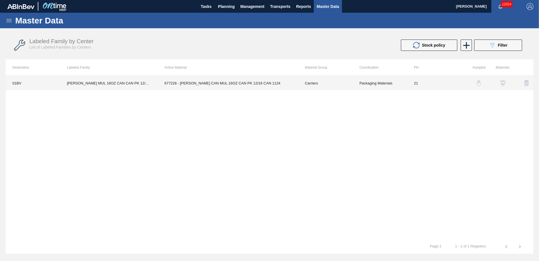
click at [223, 85] on td "677228 - [PERSON_NAME] CAN MUL 16OZ CAN PK 12/16 CAN 1124" at bounding box center [228, 83] width 140 height 14
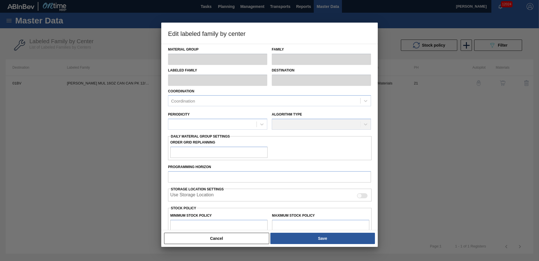
type input "Carriers"
type input "Can Carriers"
type input "[PERSON_NAME] MUL 16OZ CAN CAN PK 12/16 CAN"
type input "01BV - [GEOGRAPHIC_DATA] Brewery"
type input "21"
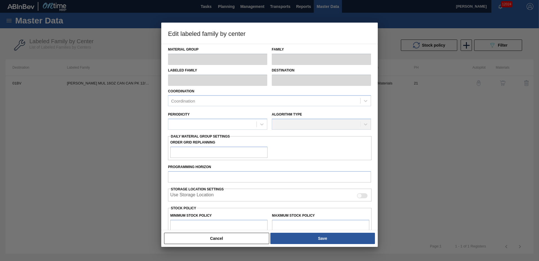
type input "6,400"
type input "77,465"
type input "4"
type input "9,243"
checkbox input "true"
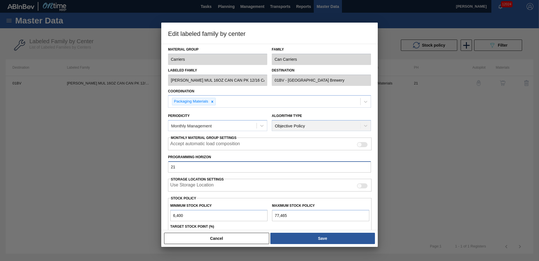
drag, startPoint x: 183, startPoint y: 165, endPoint x: 17, endPoint y: 157, distance: 165.7
click at [17, 157] on div "Edit labeled family by center Material Group Carriers Family Can Carriers Label…" at bounding box center [269, 130] width 539 height 261
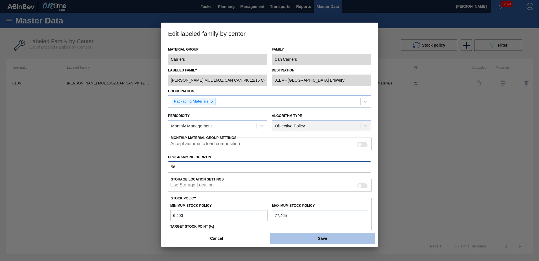
type input "56"
click at [314, 240] on button "Save" at bounding box center [322, 237] width 105 height 11
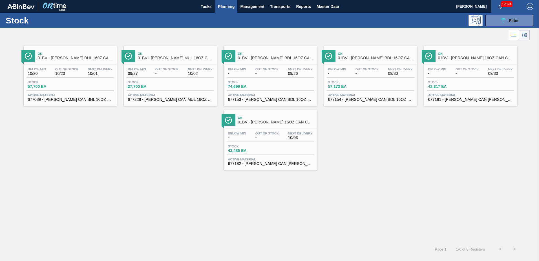
click at [264, 61] on div "Ok 01BV - [PERSON_NAME] BDL 16OZ CAN CAN PK 12/16 CAN" at bounding box center [276, 56] width 76 height 13
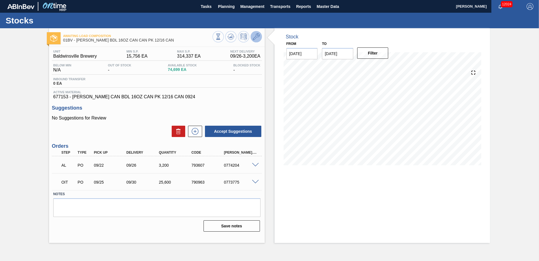
click at [259, 36] on button at bounding box center [256, 36] width 11 height 11
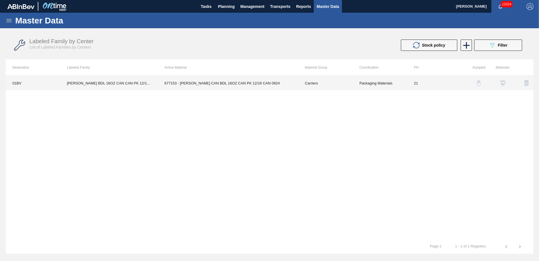
click at [213, 83] on td "677153 - [PERSON_NAME] CAN BDL 16OZ CAN PK 12/16 CAN 0924" at bounding box center [228, 83] width 140 height 14
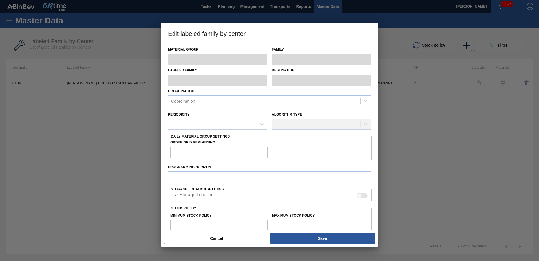
type input "Carriers"
type input "Can Carriers"
type input "[PERSON_NAME] BDL 16OZ CAN CAN PK 12/16 CAN"
type input "01BV - [GEOGRAPHIC_DATA] Brewery"
type input "21"
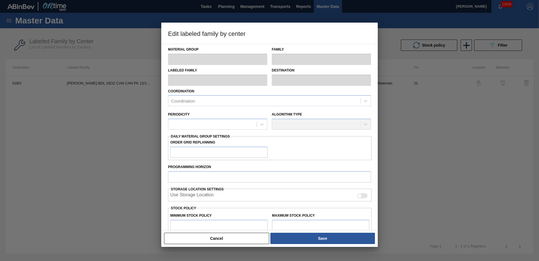
type input "15,756"
type input "314,337"
type input "0"
type input "15,756"
checkbox input "true"
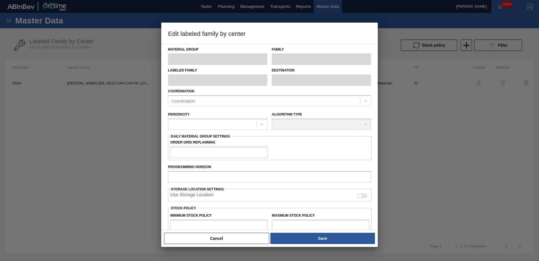
checkbox input "true"
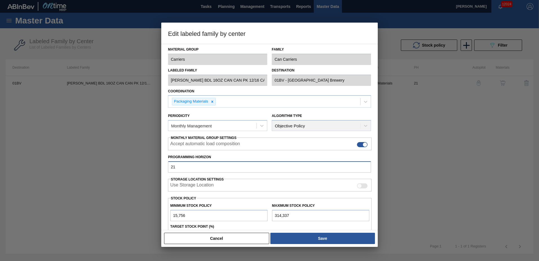
drag, startPoint x: 188, startPoint y: 166, endPoint x: 47, endPoint y: 163, distance: 141.6
click at [48, 164] on div "Edit labeled family by center Material Group Carriers Family Can Carriers Label…" at bounding box center [269, 130] width 539 height 261
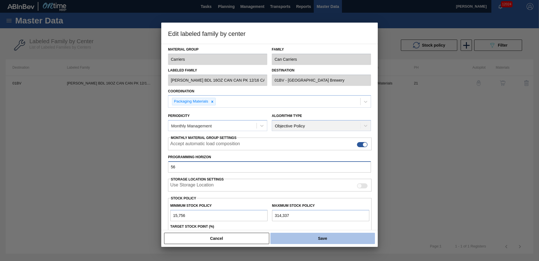
type input "56"
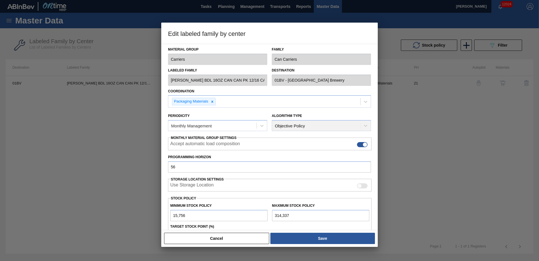
drag, startPoint x: 318, startPoint y: 240, endPoint x: 310, endPoint y: 232, distance: 11.4
click at [318, 240] on button "Save" at bounding box center [322, 237] width 105 height 11
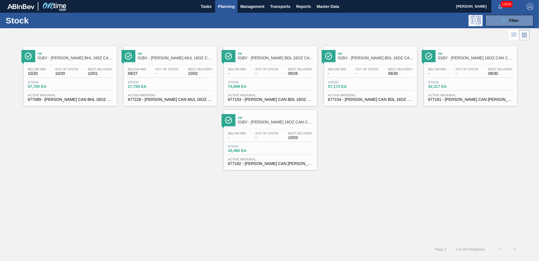
click at [356, 63] on div "Ok 01BV - [PERSON_NAME] BDL 16OZ CAN CAN PK 8/16 CAN Below Min - Out Of Stock -…" at bounding box center [370, 76] width 93 height 60
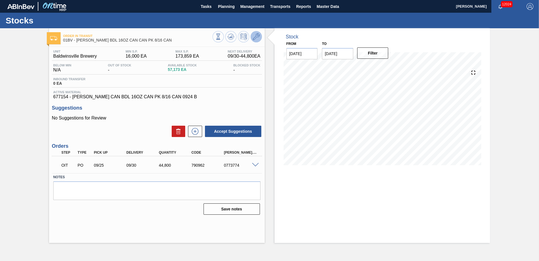
click at [257, 38] on icon at bounding box center [256, 36] width 7 height 7
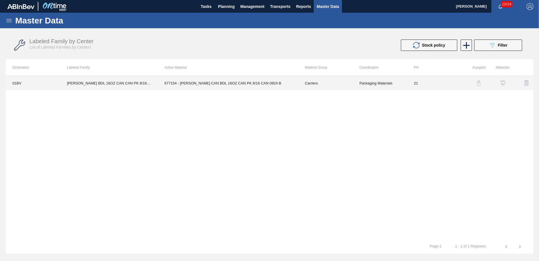
click at [222, 83] on td "677154 - [PERSON_NAME] CAN BDL 16OZ CAN PK 8/16 CAN 0924 B" at bounding box center [228, 83] width 140 height 14
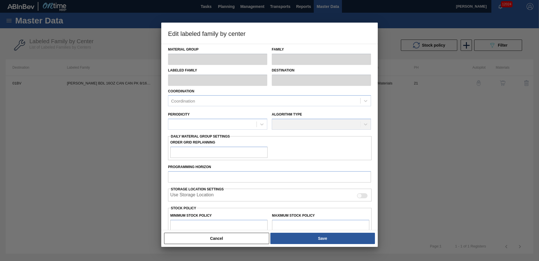
type input "Carriers"
type input "Can Carriers"
type input "[PERSON_NAME] BDL 16OZ CAN CAN PK 8/16 CAN"
type input "01BV - [GEOGRAPHIC_DATA] Brewery"
type input "21"
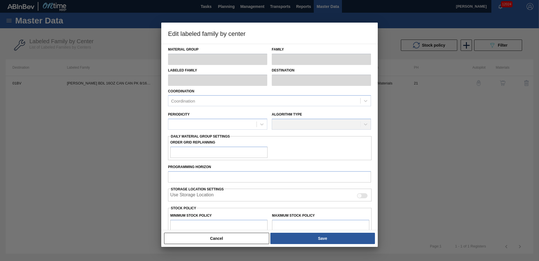
type input "16,000"
type input "173,859"
type input "0"
type input "16,000"
checkbox input "true"
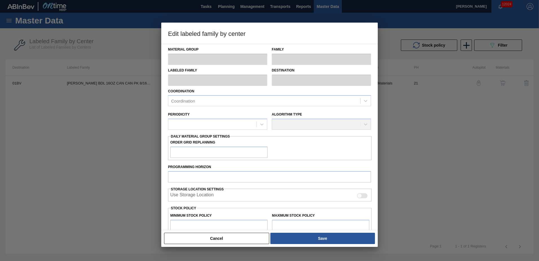
checkbox input "true"
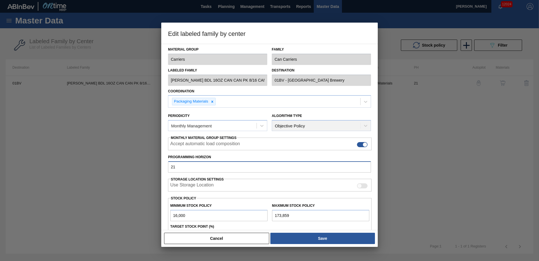
drag, startPoint x: 81, startPoint y: 166, endPoint x: 49, endPoint y: 162, distance: 32.1
click at [53, 165] on div "Edit labeled family by center Material Group Carriers Family Can Carriers Label…" at bounding box center [269, 130] width 539 height 261
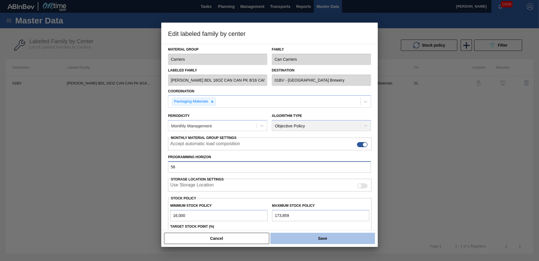
type input "56"
click at [326, 239] on button "Save" at bounding box center [322, 237] width 105 height 11
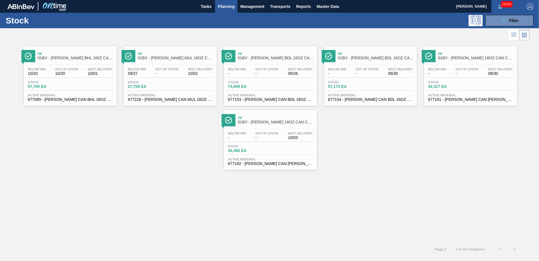
click at [467, 56] on span "01BV - [PERSON_NAME] 16OZ CAN CAN PK 8/16 CAN" at bounding box center [476, 58] width 76 height 4
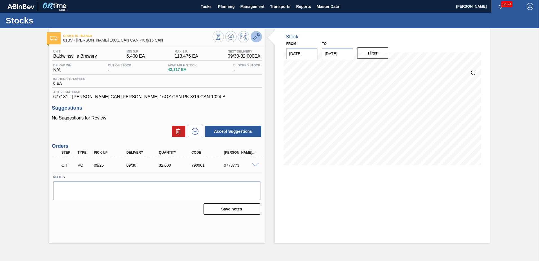
click at [256, 37] on icon at bounding box center [256, 36] width 7 height 7
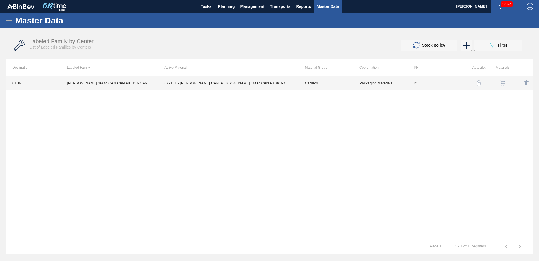
click at [223, 83] on td "677181 - [PERSON_NAME] CAN [PERSON_NAME] 16OZ CAN PK 8/16 CAN 1024 B" at bounding box center [228, 83] width 140 height 14
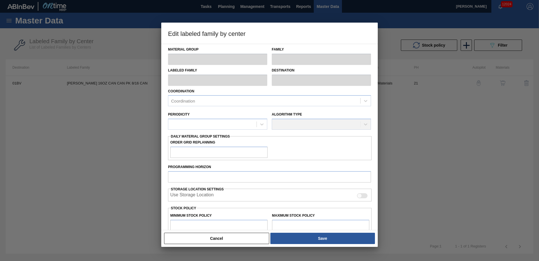
type input "Carriers"
type input "Can Carriers"
type input "[PERSON_NAME] 16OZ CAN CAN PK 8/16 CAN"
type input "01BV - [GEOGRAPHIC_DATA] Brewery"
type input "21"
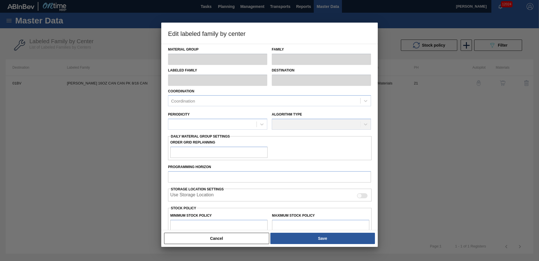
type input "6,400"
type input "113,476"
type input "6"
type input "12,825"
checkbox input "true"
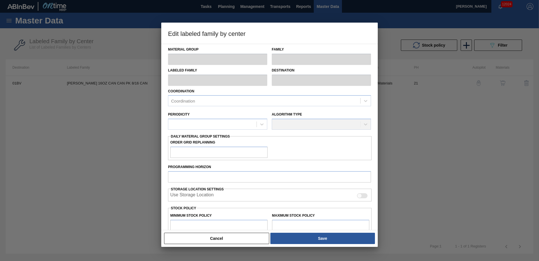
checkbox input "true"
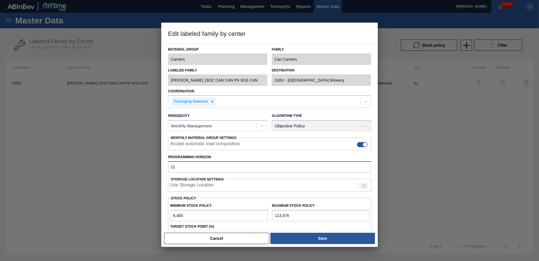
drag, startPoint x: 179, startPoint y: 169, endPoint x: 11, endPoint y: 162, distance: 168.5
click at [2, 169] on div "Edit labeled family by center Material Group Carriers Family Can Carriers Label…" at bounding box center [269, 130] width 539 height 261
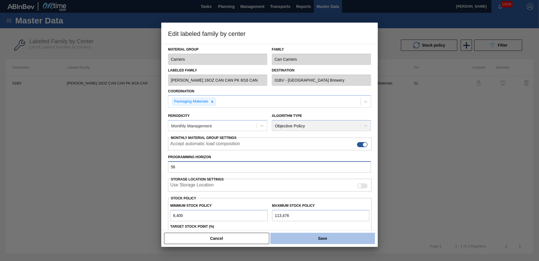
type input "56"
click at [328, 240] on button "Save" at bounding box center [322, 237] width 105 height 11
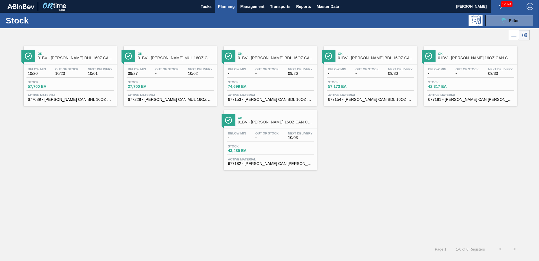
click at [259, 122] on span "01BV - [PERSON_NAME] 16OZ CAN CAN PK 12/16 CAN - VBI" at bounding box center [276, 122] width 76 height 4
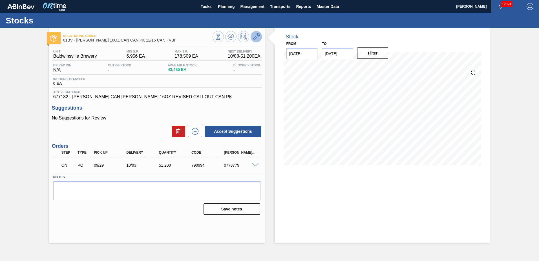
click at [257, 36] on icon at bounding box center [256, 36] width 7 height 7
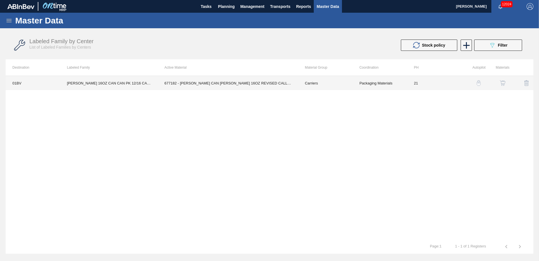
click at [224, 82] on td "677182 - [PERSON_NAME] CAN [PERSON_NAME] 16OZ REVISED CALLOUT CAN PK" at bounding box center [228, 83] width 140 height 14
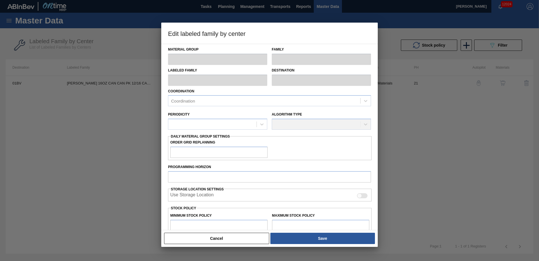
type input "Carriers"
type input "Can Carriers"
type input "[PERSON_NAME] 16OZ CAN CAN PK 12/16 CAN - VBI"
type input "01BV - [GEOGRAPHIC_DATA] Brewery"
type input "21"
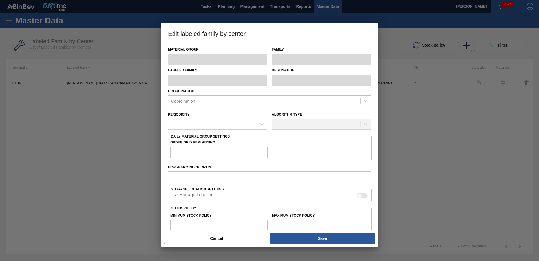
type input "6,956"
type input "178,509"
type input "2"
type input "10,387"
checkbox input "true"
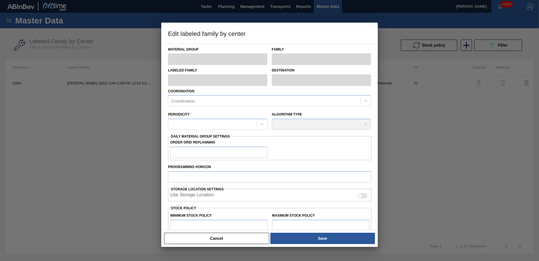
checkbox input "true"
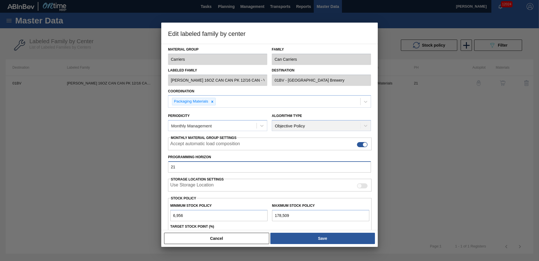
drag, startPoint x: 187, startPoint y: 166, endPoint x: 80, endPoint y: 160, distance: 107.3
click at [80, 166] on div "Edit labeled family by center Material Group Carriers Family Can Carriers Label…" at bounding box center [269, 130] width 539 height 261
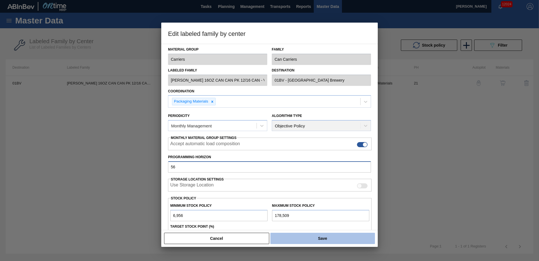
type input "56"
click at [319, 237] on button "Save" at bounding box center [322, 237] width 105 height 11
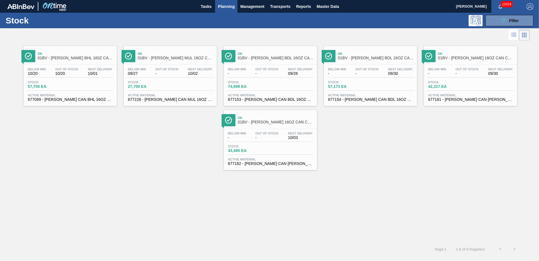
click at [225, 7] on span "Planning" at bounding box center [226, 6] width 17 height 7
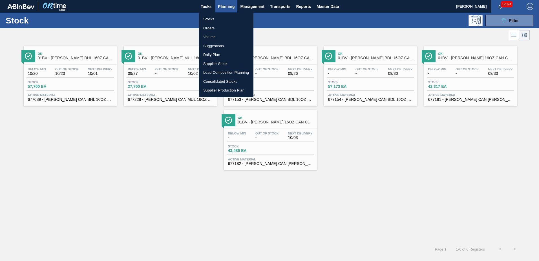
click at [213, 45] on li "Suggestions" at bounding box center [226, 45] width 55 height 9
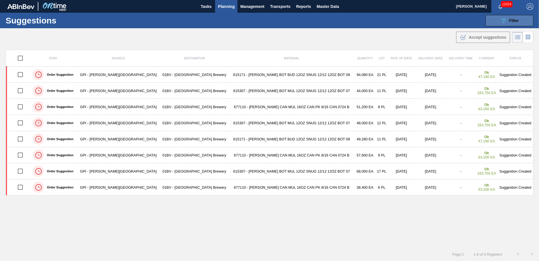
click at [505, 20] on icon "089F7B8B-B2A5-4AFE-B5C0-19BA573D28AC" at bounding box center [503, 20] width 7 height 7
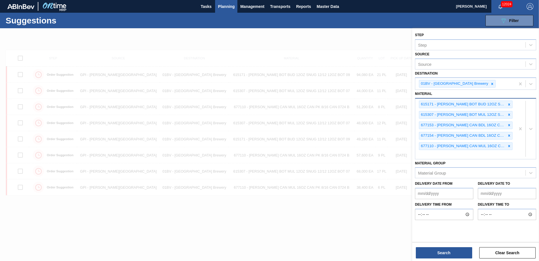
click at [429, 153] on div "615171 - [PERSON_NAME] BOT BUD 12OZ SNUG 12/12 12OZ BOT 09 615307 - [PERSON_NAM…" at bounding box center [465, 128] width 100 height 60
type input "677181"
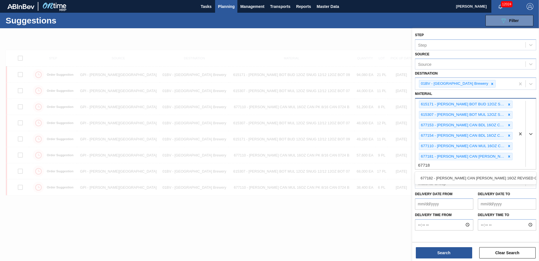
type input "677182"
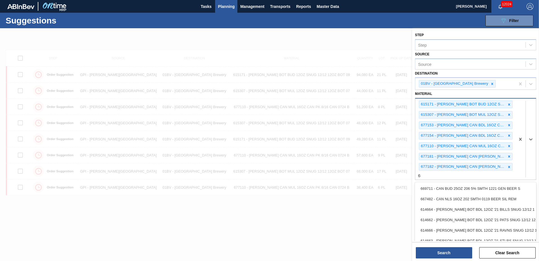
scroll to position [0, 0]
type input "677228"
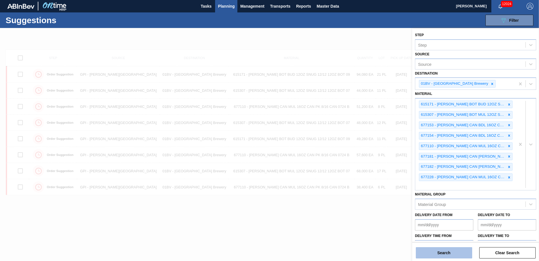
click at [441, 253] on button "Search" at bounding box center [444, 252] width 56 height 11
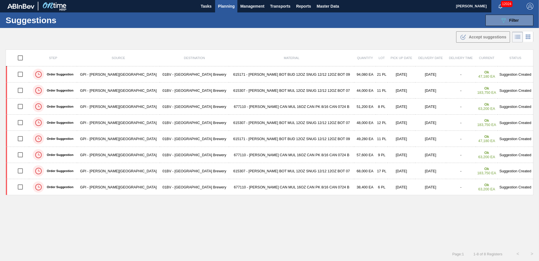
click at [228, 6] on span "Planning" at bounding box center [226, 6] width 17 height 7
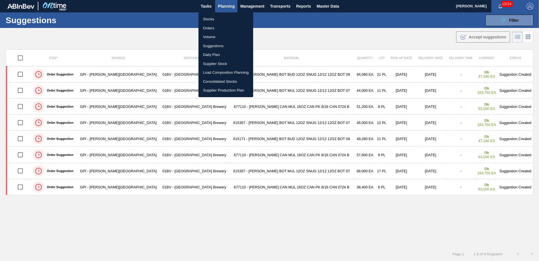
click at [208, 20] on li "Stocks" at bounding box center [226, 19] width 55 height 9
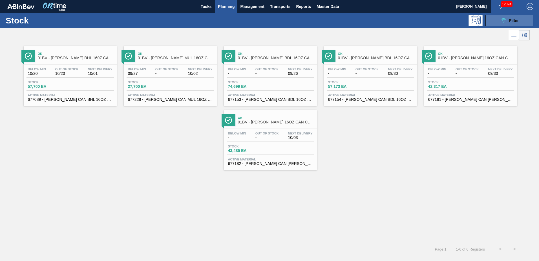
click at [508, 20] on div "089F7B8B-B2A5-4AFE-B5C0-19BA573D28AC Filter" at bounding box center [509, 20] width 19 height 7
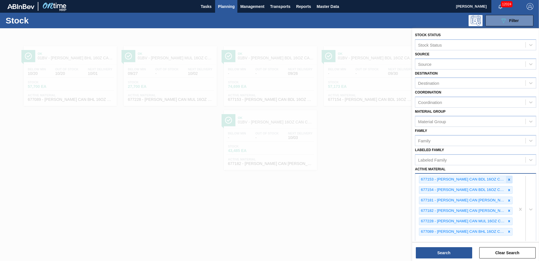
click at [508, 180] on icon at bounding box center [509, 179] width 4 height 4
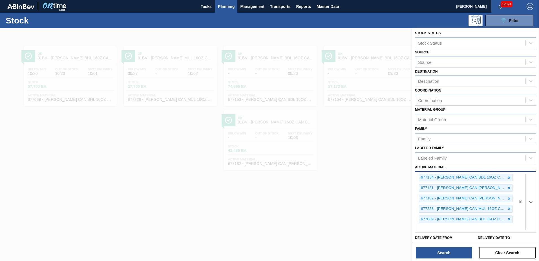
click at [508, 180] on div at bounding box center [509, 177] width 6 height 7
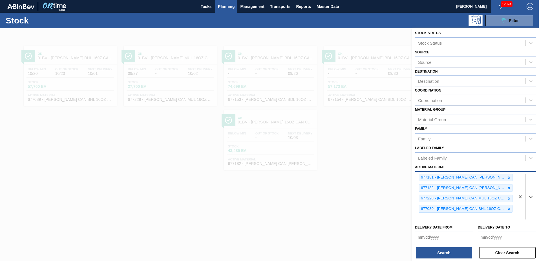
click at [508, 180] on div at bounding box center [509, 177] width 6 height 7
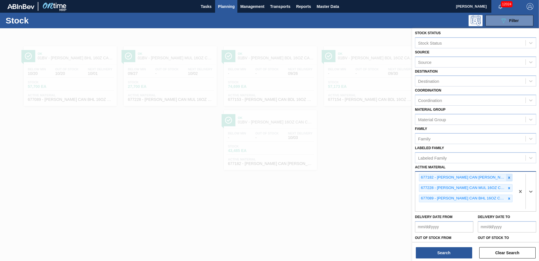
click at [508, 179] on icon at bounding box center [509, 177] width 4 height 4
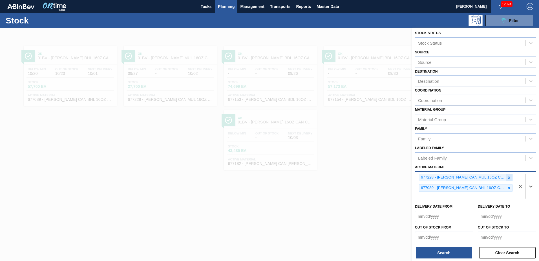
click at [509, 175] on div at bounding box center [509, 177] width 6 height 7
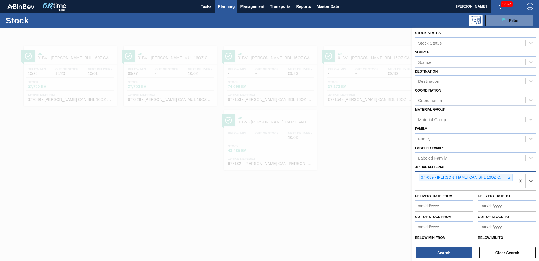
click at [509, 175] on div at bounding box center [509, 177] width 6 height 7
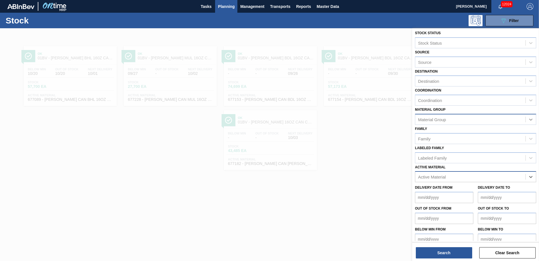
click at [529, 119] on icon at bounding box center [530, 119] width 3 height 2
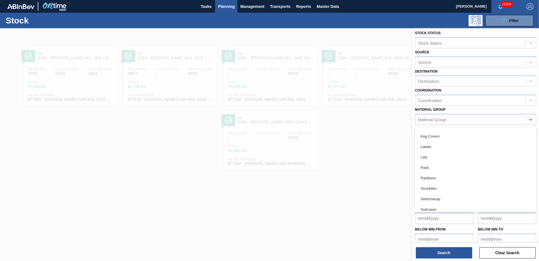
scroll to position [64, 0]
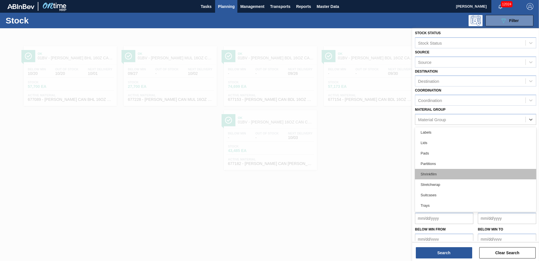
click at [428, 173] on div "Shrinkfilm" at bounding box center [475, 174] width 121 height 10
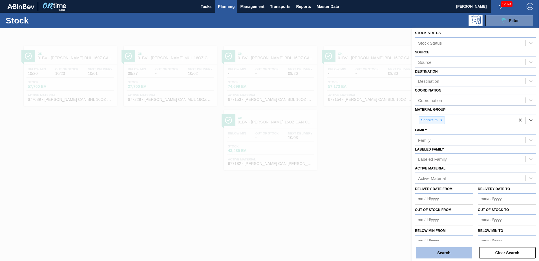
click at [440, 252] on button "Search" at bounding box center [444, 252] width 56 height 11
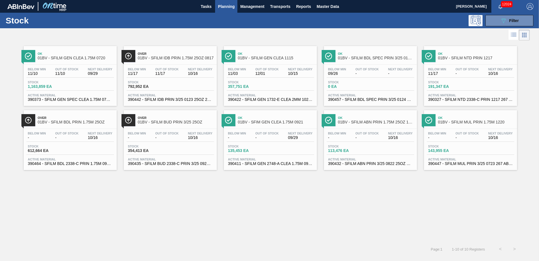
click at [165, 59] on span "01BV - SFILM IDB PRIN 1.75M 25OZ 0817" at bounding box center [176, 58] width 76 height 4
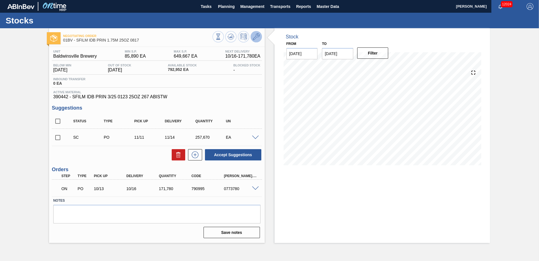
click at [257, 38] on icon at bounding box center [256, 36] width 7 height 7
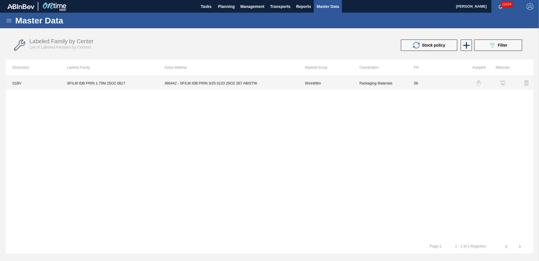
click at [189, 84] on td "390442 - SFILM IDB PRIN 3/25 0123 25OZ 267 ABISTW" at bounding box center [228, 83] width 140 height 14
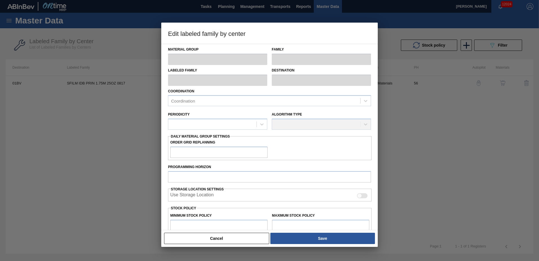
type input "Shrinkfilm"
type input "SFILM IDB PRIN 1.75M 25OZ 0817"
type input "01BV - [GEOGRAPHIC_DATA] Brewery"
type input "56"
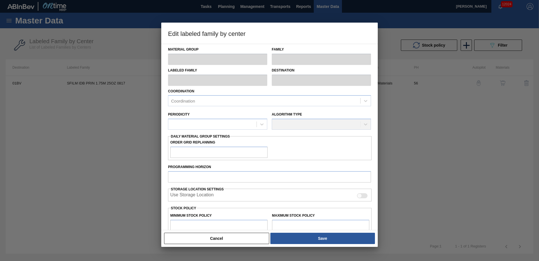
type input "85,890"
type input "649,667"
type input "25"
type input "226,834"
checkbox input "true"
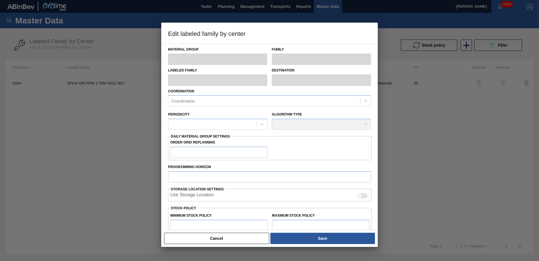
checkbox input "true"
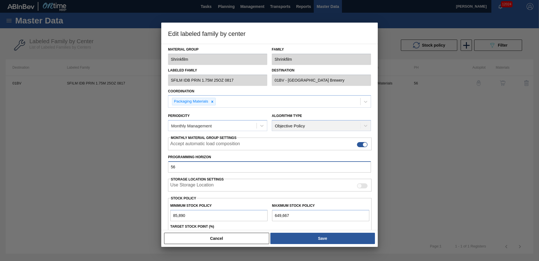
drag, startPoint x: 185, startPoint y: 168, endPoint x: 82, endPoint y: 160, distance: 103.5
click at [81, 165] on div "Edit labeled family by center Material Group Shrinkfilm Family Shrinkfilm Label…" at bounding box center [269, 130] width 539 height 261
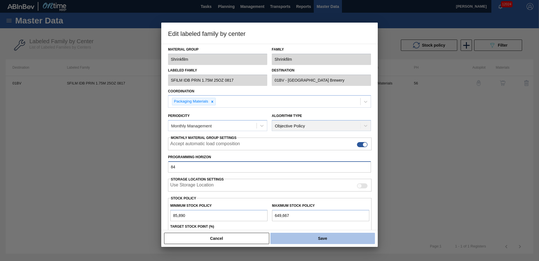
type input "84"
click at [319, 239] on button "Save" at bounding box center [322, 237] width 105 height 11
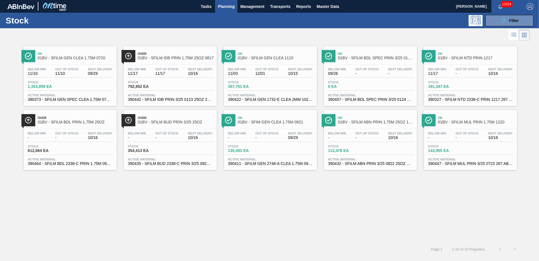
click at [464, 62] on div "Ok 01BV - SFILM NTD PRIN 1217" at bounding box center [476, 56] width 76 height 13
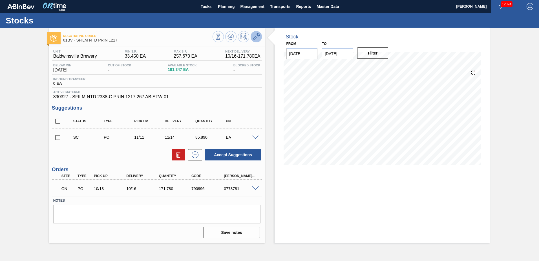
click at [255, 37] on icon at bounding box center [256, 36] width 7 height 7
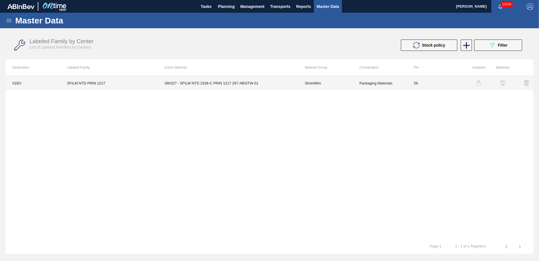
click at [207, 83] on td "390327 - SFILM NTD 2338-C PRIN 1217 267 ABISTW 01" at bounding box center [228, 83] width 140 height 14
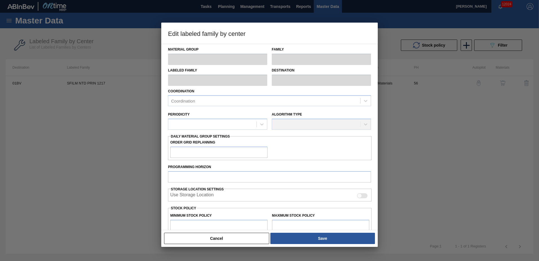
type input "Shrinkfilm"
type input "SFILM NTD PRIN 1217"
type input "01BV - [GEOGRAPHIC_DATA] Brewery"
type input "56"
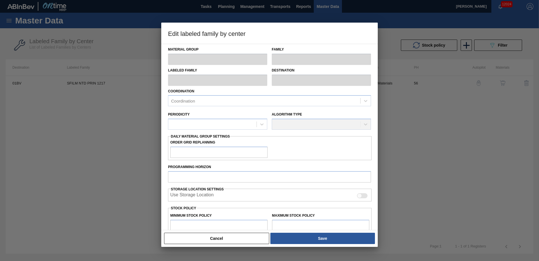
type input "33,450"
type input "257,670"
type input "40"
type input "123,138"
checkbox input "true"
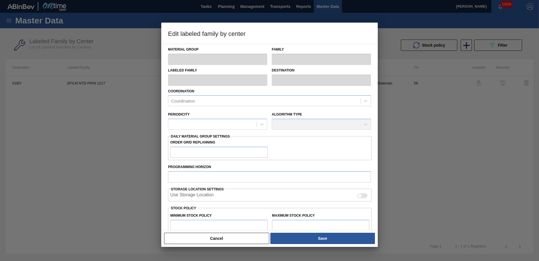
checkbox input "true"
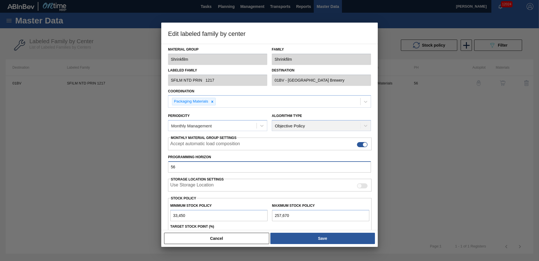
drag, startPoint x: 96, startPoint y: 166, endPoint x: 77, endPoint y: 166, distance: 19.5
click at [77, 166] on div "Edit labeled family by center Material Group Shrinkfilm Family Shrinkfilm Label…" at bounding box center [269, 130] width 539 height 261
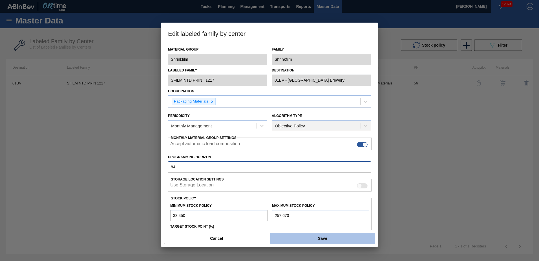
type input "84"
click at [323, 236] on button "Save" at bounding box center [322, 237] width 105 height 11
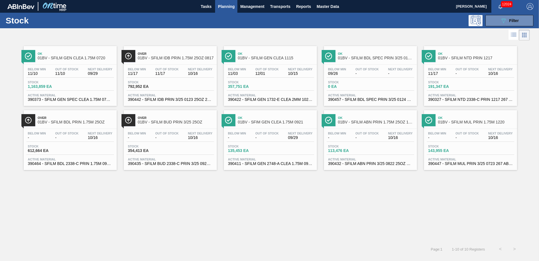
click at [62, 122] on span "01BV - SFILM BDL PRIN 1.75M 25OZ" at bounding box center [76, 122] width 76 height 4
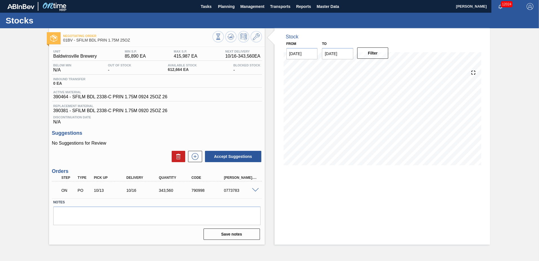
click at [256, 36] on icon at bounding box center [256, 36] width 7 height 7
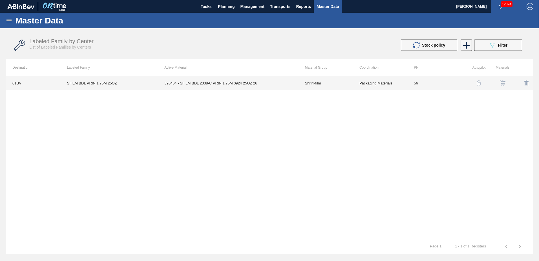
click at [192, 85] on td "390464 - SFILM BDL 2338-C PRIN 1.75M 0924 25OZ 26" at bounding box center [228, 83] width 140 height 14
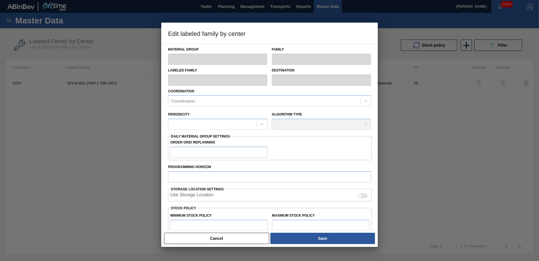
type input "Shrinkfilm"
type input "SFILM BDL PRIN 1.75M 25OZ"
type input "01BV - [GEOGRAPHIC_DATA] Brewery"
type input "56"
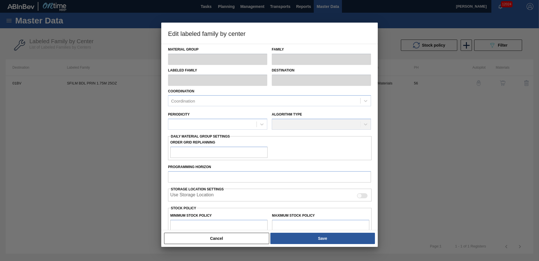
type input "85,890"
type input "415,987"
type input "70"
type input "316,958"
checkbox input "true"
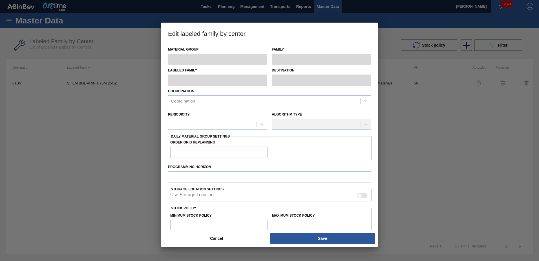
checkbox input "true"
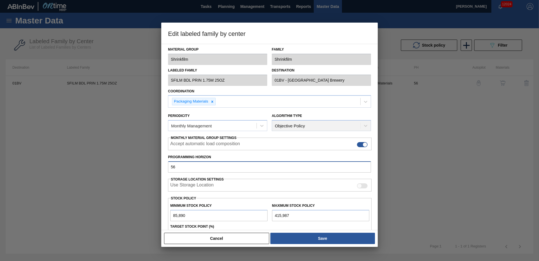
drag, startPoint x: 181, startPoint y: 168, endPoint x: 117, endPoint y: 165, distance: 64.4
click at [117, 165] on div "Edit labeled family by center Material Group Shrinkfilm Family Shrinkfilm Label…" at bounding box center [269, 130] width 539 height 261
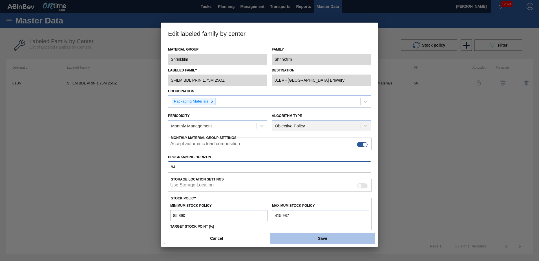
type input "84"
click at [329, 236] on button "Save" at bounding box center [322, 237] width 105 height 11
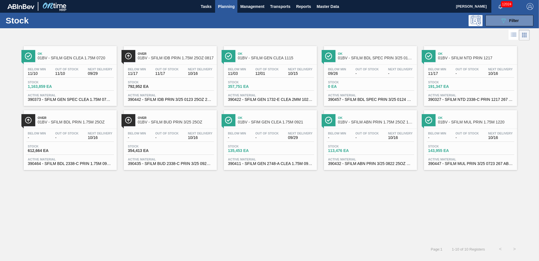
click at [155, 125] on div "Over 01BV - SFILM BUD PRIN 3/25 25OZ" at bounding box center [176, 120] width 76 height 13
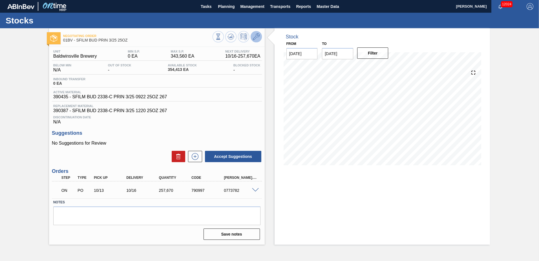
click at [256, 36] on icon at bounding box center [256, 36] width 7 height 7
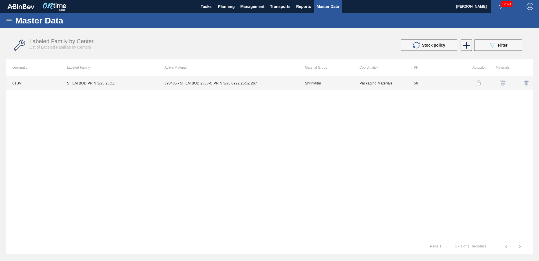
click at [210, 88] on td "390435 - SFILM BUD 2338-C PRIN 3/25 0922 25OZ 267" at bounding box center [228, 83] width 140 height 14
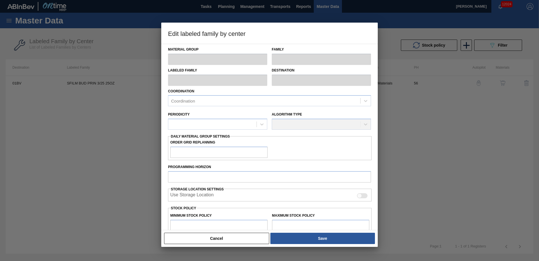
type input "Shrinkfilm"
type input "SFILM BUD PRIN 3/25 25OZ"
type input "01BV - [GEOGRAPHIC_DATA] Brewery"
type input "56"
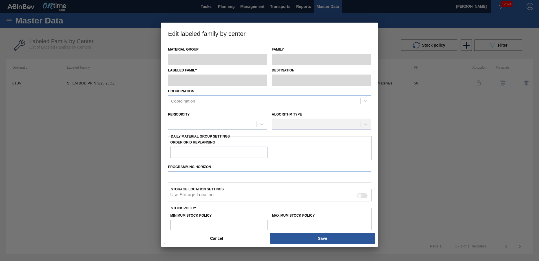
type input "0"
type input "343,560"
type input "70"
type input "240,492"
checkbox input "true"
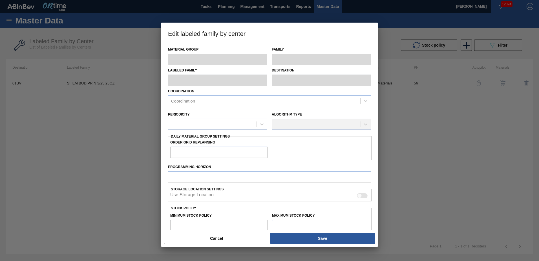
checkbox input "true"
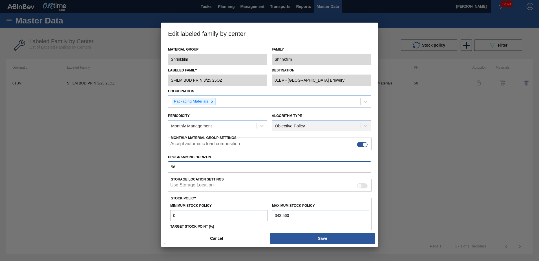
drag, startPoint x: 187, startPoint y: 168, endPoint x: 98, endPoint y: 160, distance: 89.2
click at [94, 164] on div "Edit labeled family by center Material Group Shrinkfilm Family Shrinkfilm Label…" at bounding box center [269, 130] width 539 height 261
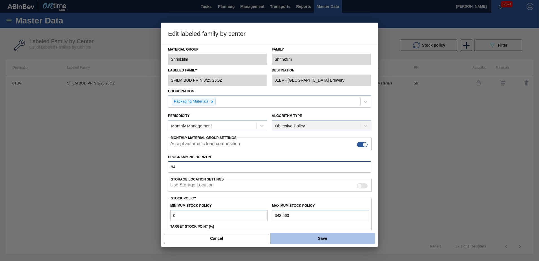
type input "84"
click at [322, 237] on button "Save" at bounding box center [322, 237] width 105 height 11
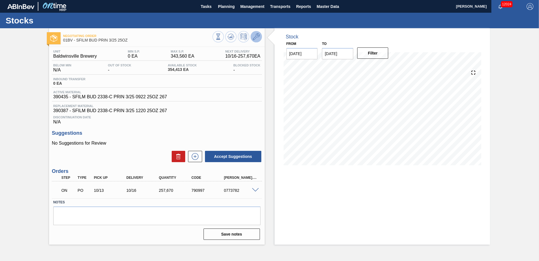
click at [255, 36] on icon at bounding box center [256, 36] width 7 height 7
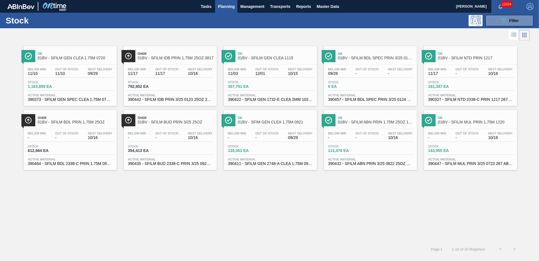
click at [360, 122] on span "01BV - SFILM ABN PRIN 1.75M 25OZ 1116" at bounding box center [376, 122] width 76 height 4
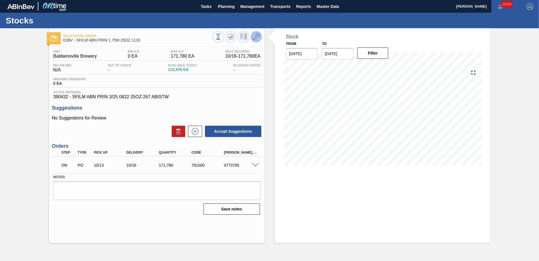
click at [256, 34] on icon at bounding box center [256, 36] width 7 height 7
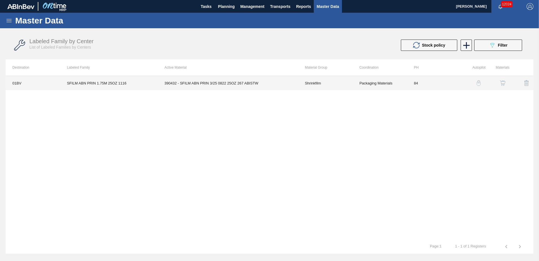
click at [184, 86] on td "390432 - SFILM ABN PRIN 3/25 0822 25OZ 267 ABISTW" at bounding box center [228, 83] width 140 height 14
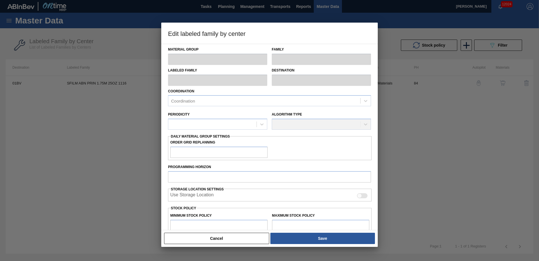
type input "Shrinkfilm"
type input "SFILM ABN PRIN 1.75M 25OZ 1116"
type input "01BV - [GEOGRAPHIC_DATA] Brewery"
type input "84"
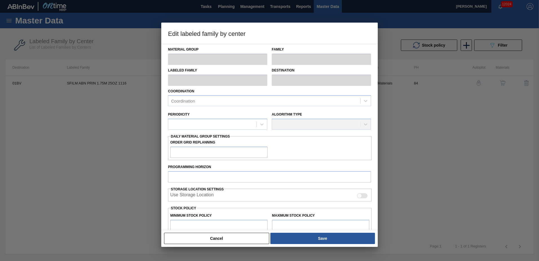
type input "0"
type input "171,780"
type input "85"
type input "146,013"
checkbox input "true"
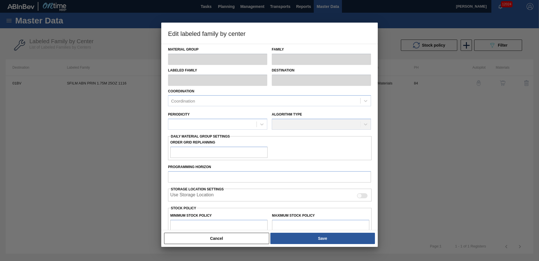
checkbox input "true"
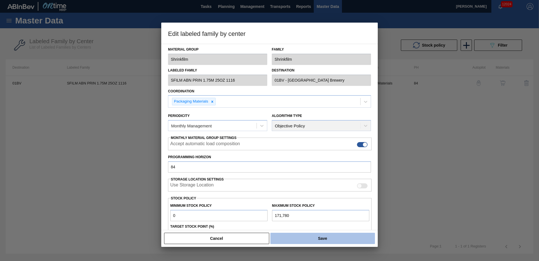
click at [319, 235] on button "Save" at bounding box center [322, 237] width 105 height 11
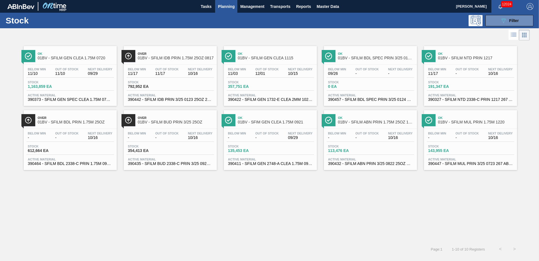
click at [457, 122] on span "01BV - SFILM MUL PRIN 1.75M 1220" at bounding box center [476, 122] width 76 height 4
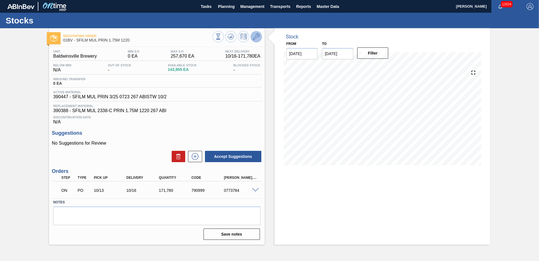
click at [255, 37] on icon at bounding box center [256, 36] width 7 height 7
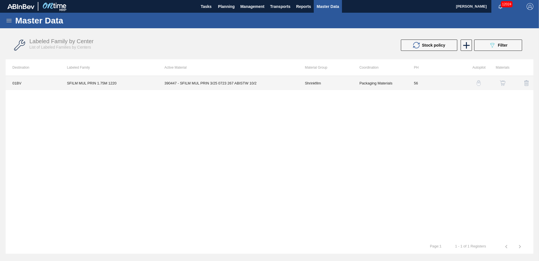
click at [213, 79] on td "390447 - SFILM MUL PRIN 3/25 0723 267 ABISTW 10/2" at bounding box center [228, 83] width 140 height 14
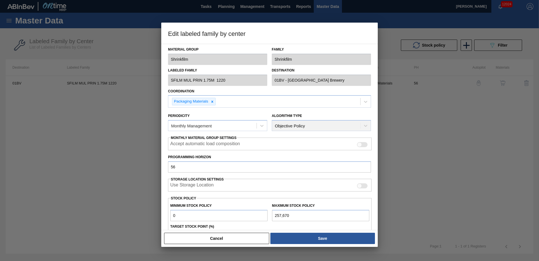
type input "Shrinkfilm"
drag, startPoint x: 147, startPoint y: 166, endPoint x: 129, endPoint y: 166, distance: 17.8
click at [129, 166] on div "Edit labeled family by center Material Group Shrinkfilm Family Shrinkfilm Label…" at bounding box center [269, 130] width 539 height 261
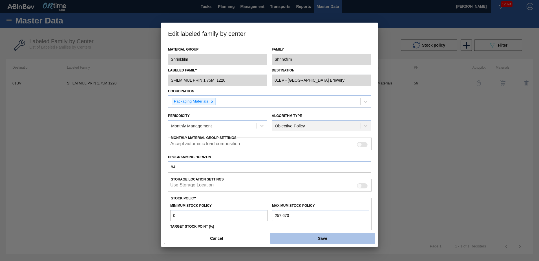
click at [337, 235] on button "Save" at bounding box center [322, 237] width 105 height 11
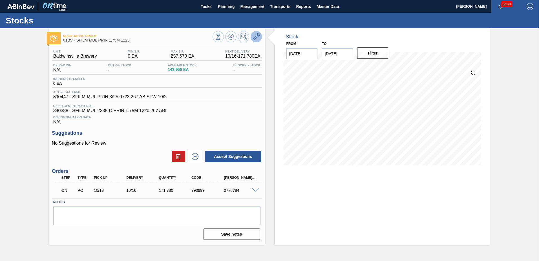
click at [254, 37] on icon at bounding box center [256, 36] width 7 height 7
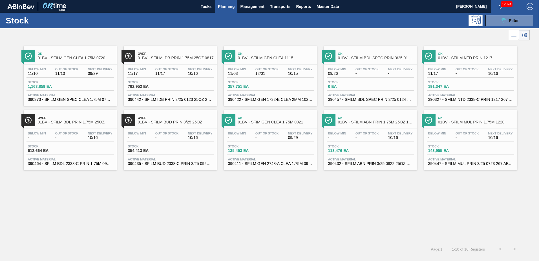
click at [75, 63] on div "Ok 01BV - SFILM GEN CLEA 1.75M 0720 Below Min 11/10 Out Of Stock 11/10 Next Del…" at bounding box center [70, 76] width 93 height 60
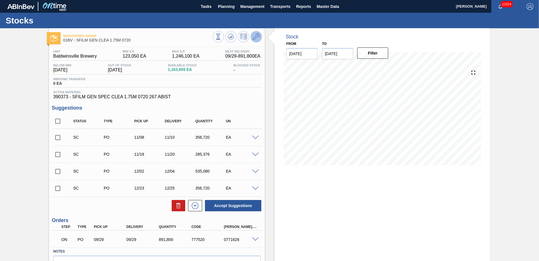
click at [256, 36] on icon at bounding box center [256, 36] width 7 height 7
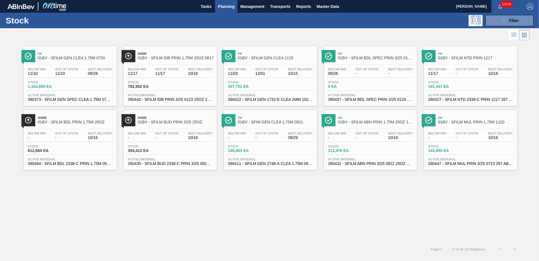
click at [261, 57] on span "01BV - SFILM GEN CLEA 1115" at bounding box center [276, 58] width 76 height 4
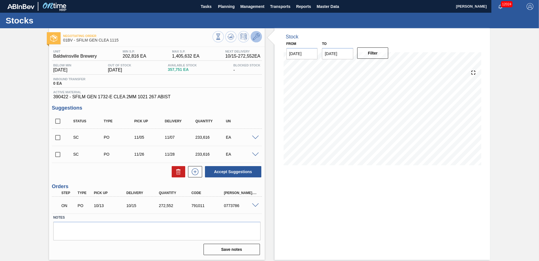
click at [258, 37] on icon at bounding box center [256, 36] width 7 height 7
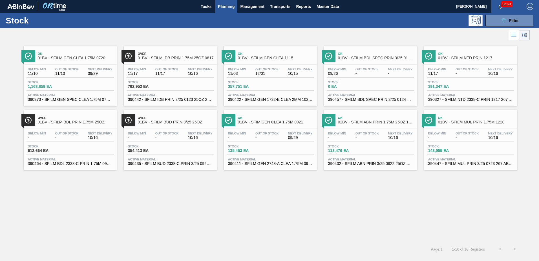
click at [265, 122] on span "01BV - SFIM GEN CLEA 1.75M 0921" at bounding box center [276, 122] width 76 height 4
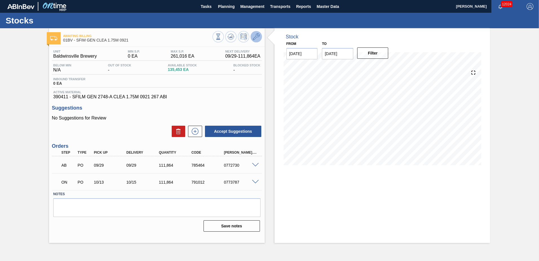
click at [257, 36] on icon at bounding box center [256, 36] width 7 height 7
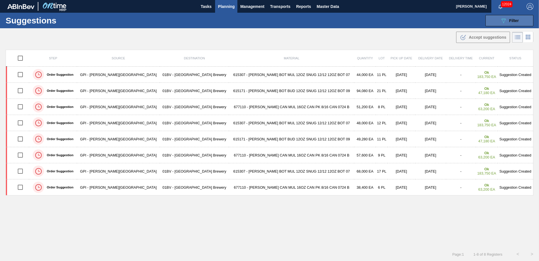
click at [509, 19] on span "Filter" at bounding box center [514, 20] width 10 height 5
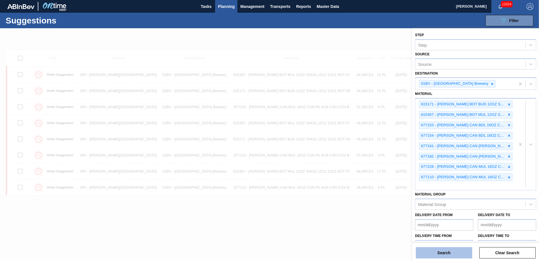
click at [442, 251] on button "Search" at bounding box center [444, 252] width 56 height 11
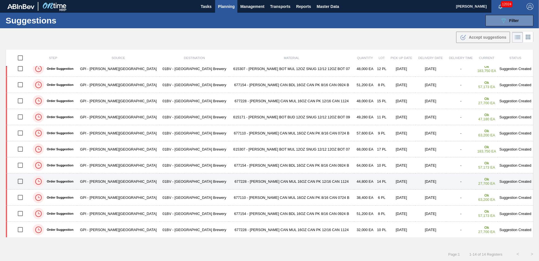
scroll to position [55, 0]
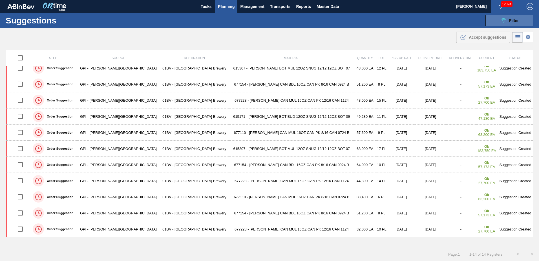
click at [510, 20] on span "Filter" at bounding box center [514, 20] width 10 height 5
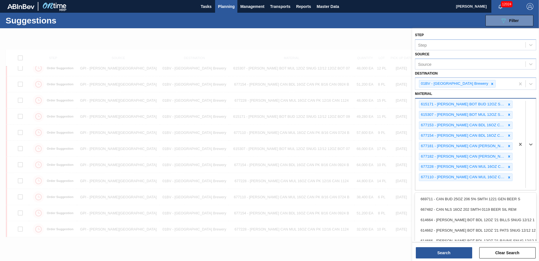
click at [426, 183] on div "615171 - [PERSON_NAME] BOT BUD 12OZ SNUG 12/12 12OZ BOT 09 615307 - [PERSON_NAM…" at bounding box center [465, 143] width 100 height 91
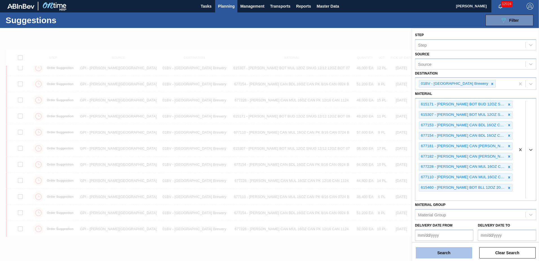
click at [442, 255] on button "Search" at bounding box center [444, 252] width 56 height 11
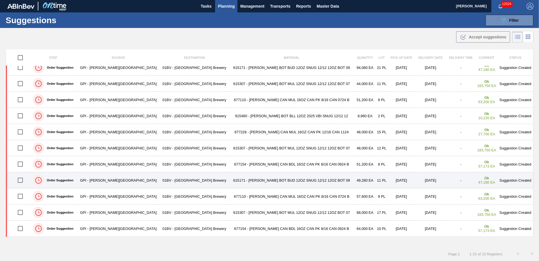
scroll to position [0, 0]
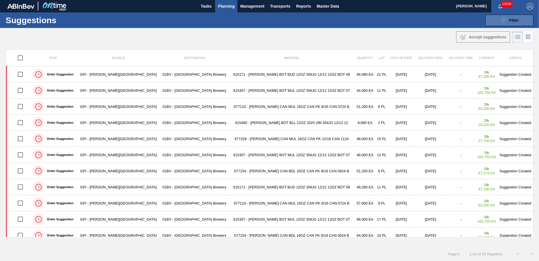
click at [494, 22] on button "089F7B8B-B2A5-4AFE-B5C0-19BA573D28AC Filter" at bounding box center [510, 20] width 48 height 11
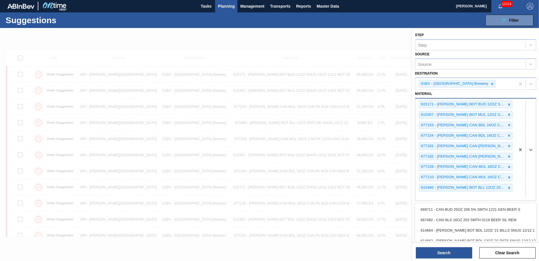
click at [436, 194] on div "615171 - [PERSON_NAME] BOT BUD 12OZ SNUG 12/12 12OZ BOT 09 615307 - [PERSON_NAM…" at bounding box center [465, 149] width 100 height 102
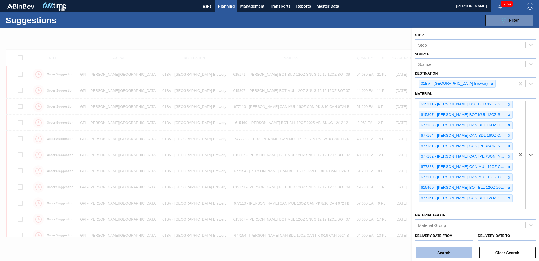
click at [438, 256] on button "Search" at bounding box center [444, 252] width 56 height 11
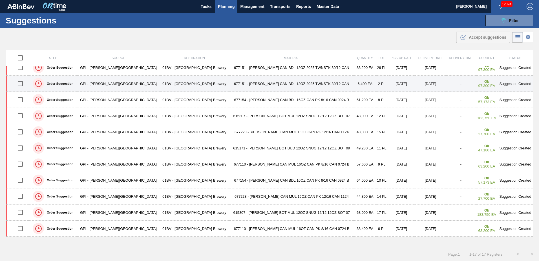
scroll to position [47, 0]
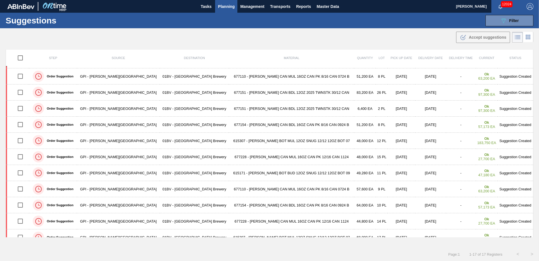
click at [528, 5] on img "button" at bounding box center [530, 6] width 7 height 7
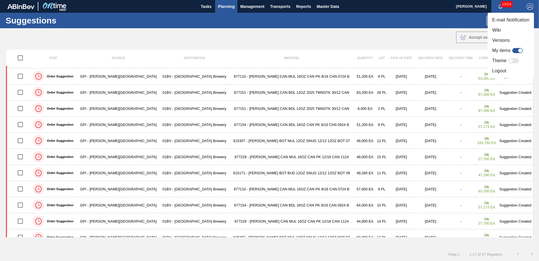
click at [497, 69] on li "Logout" at bounding box center [511, 71] width 46 height 10
